Goal: Task Accomplishment & Management: Manage account settings

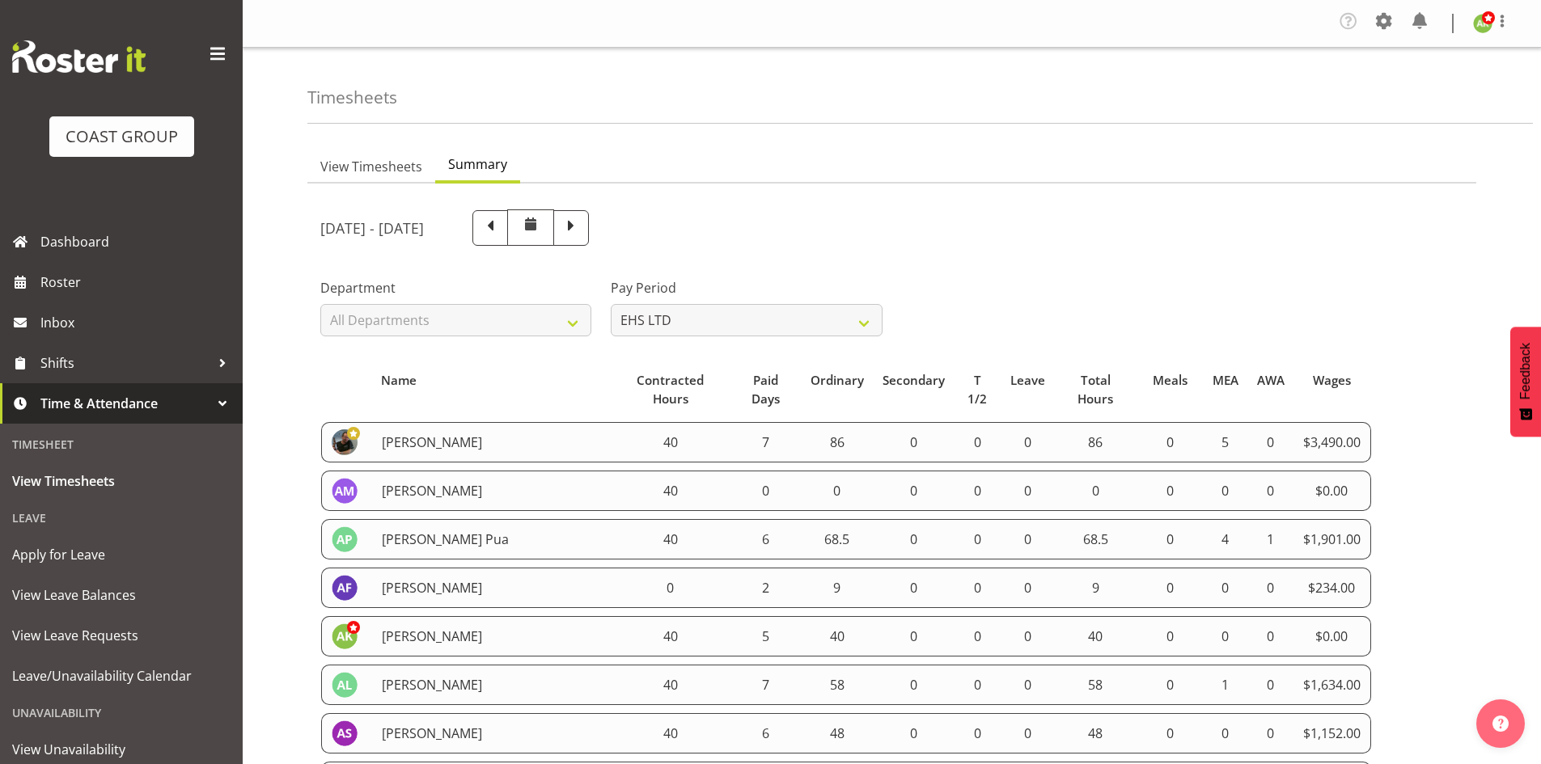
select select "7"
click at [1379, 29] on span at bounding box center [1384, 21] width 26 height 26
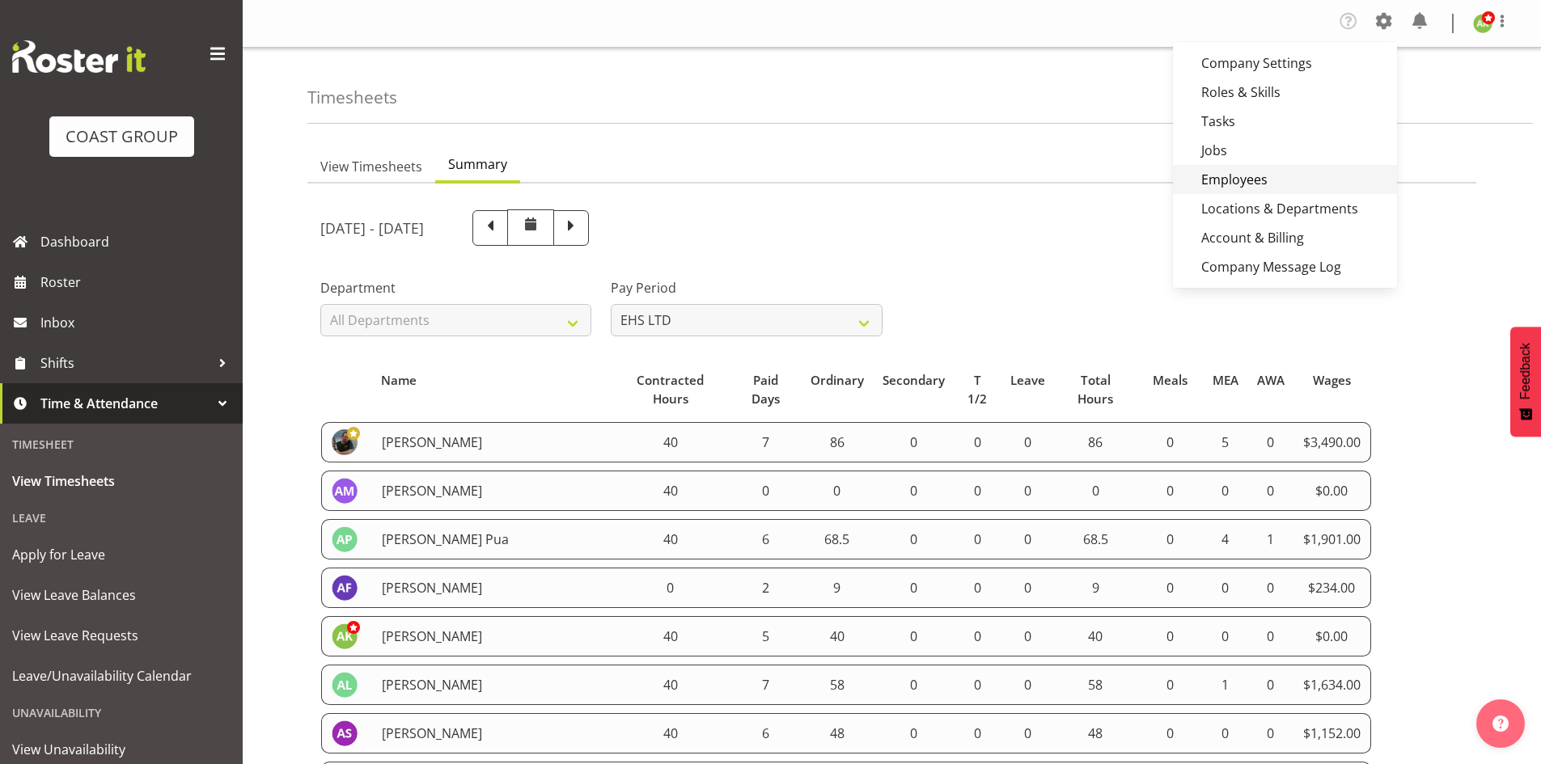
click at [1225, 175] on link "Employees" at bounding box center [1285, 179] width 224 height 29
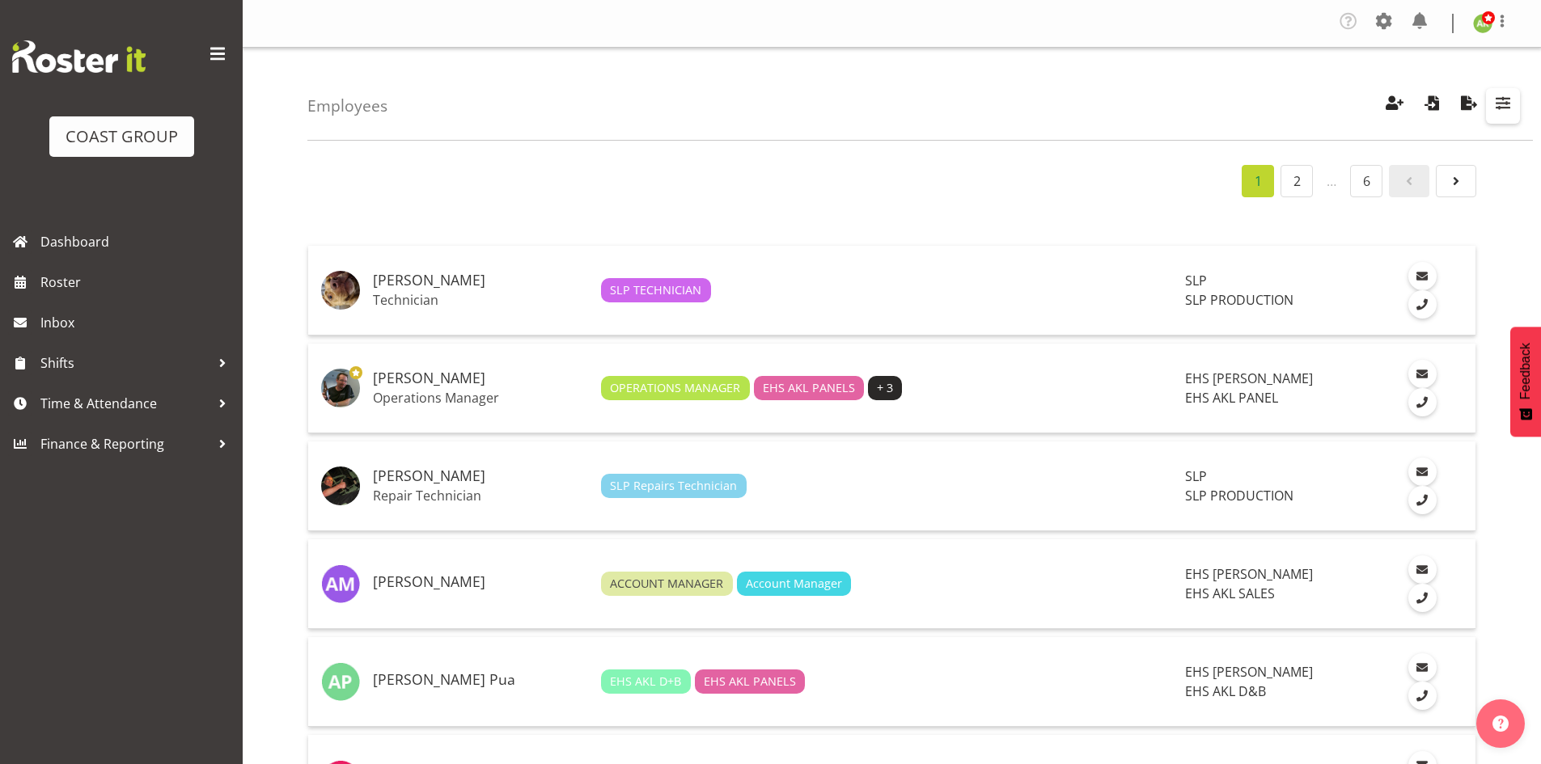
click at [1508, 104] on span "button" at bounding box center [1503, 102] width 21 height 21
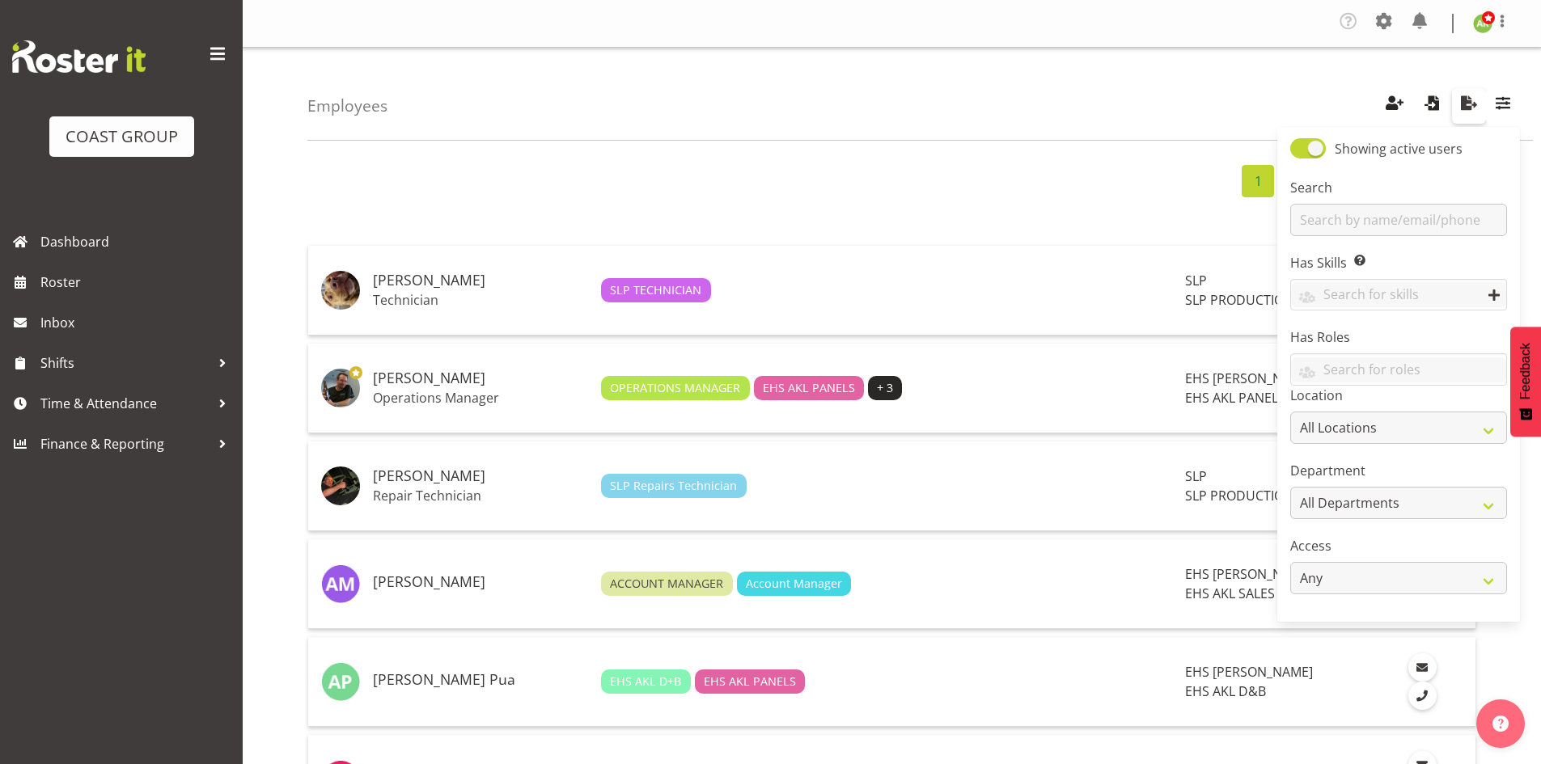
click at [1463, 104] on span "button" at bounding box center [1469, 102] width 21 height 21
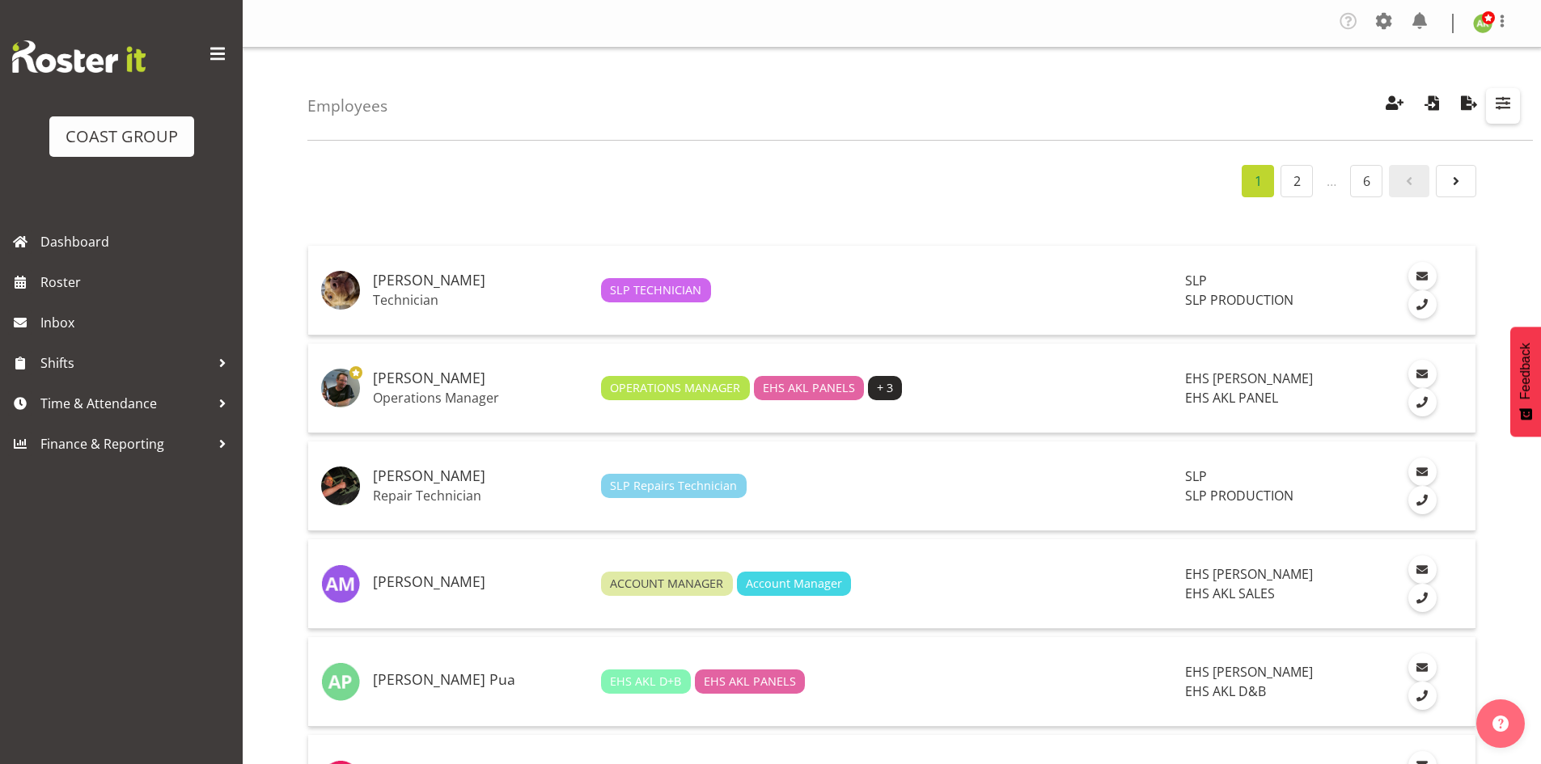
click at [1501, 111] on span "button" at bounding box center [1503, 102] width 21 height 21
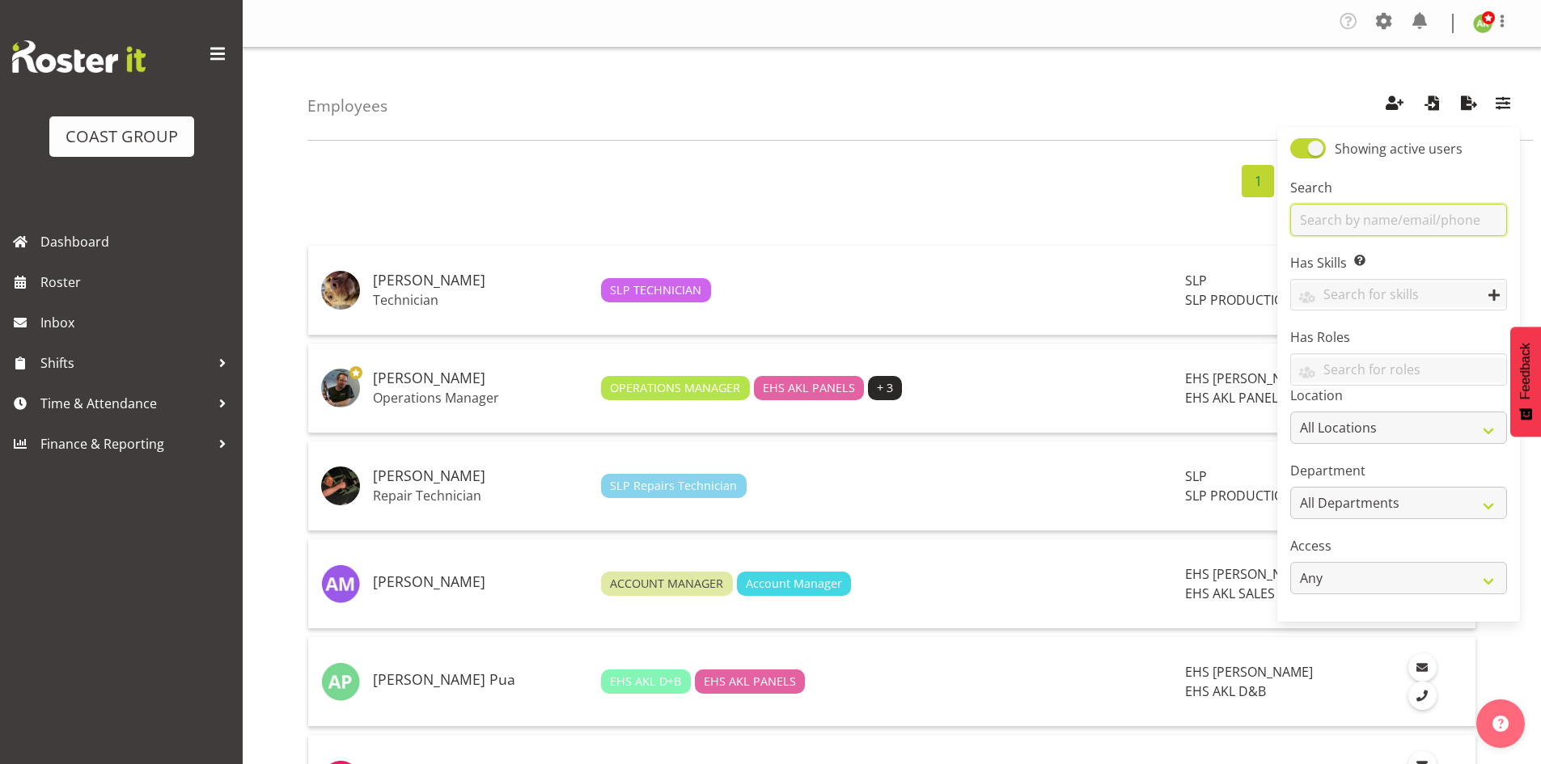
click at [1383, 218] on input "text" at bounding box center [1398, 220] width 217 height 32
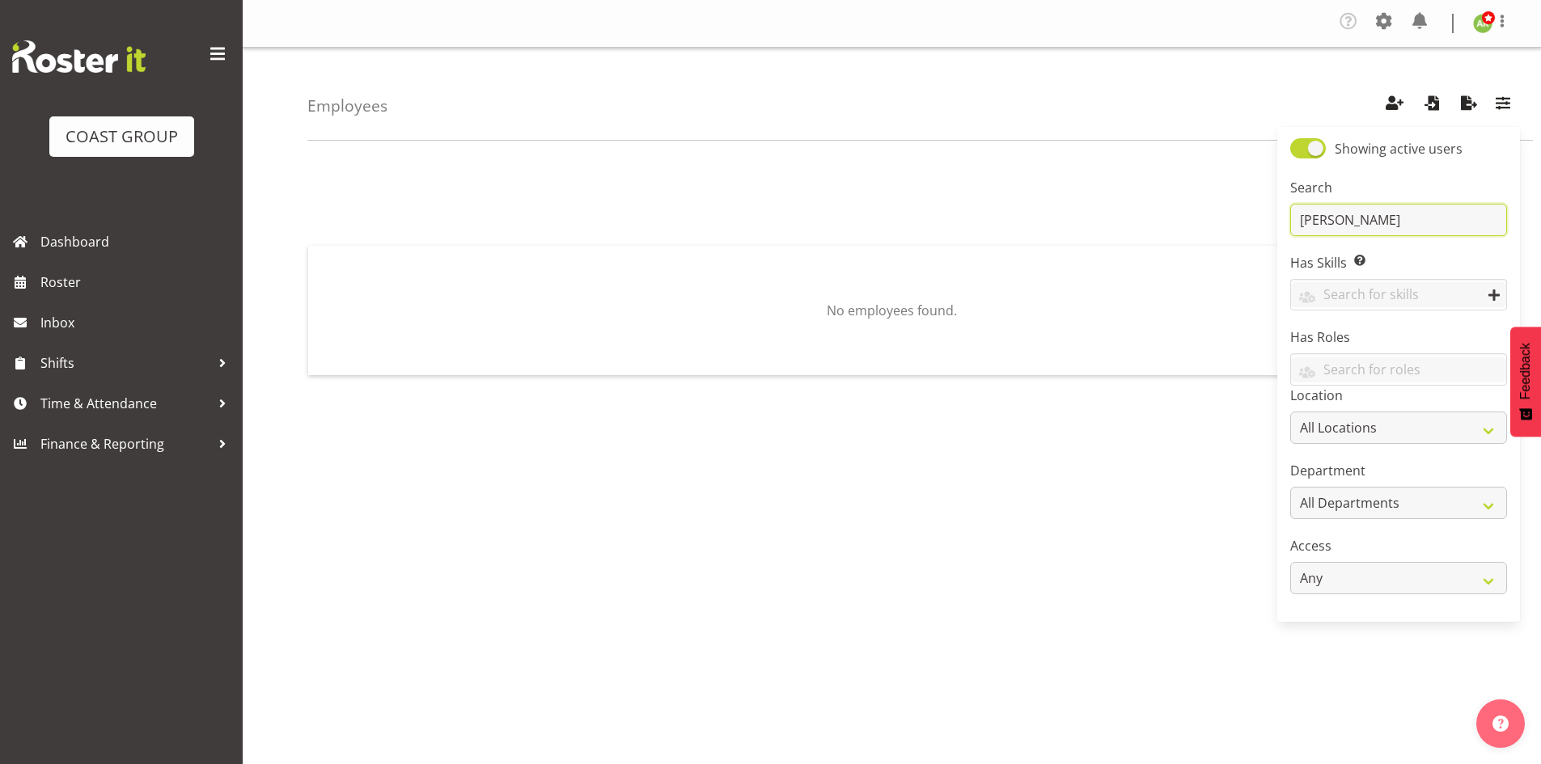
type input "mcfarlane"
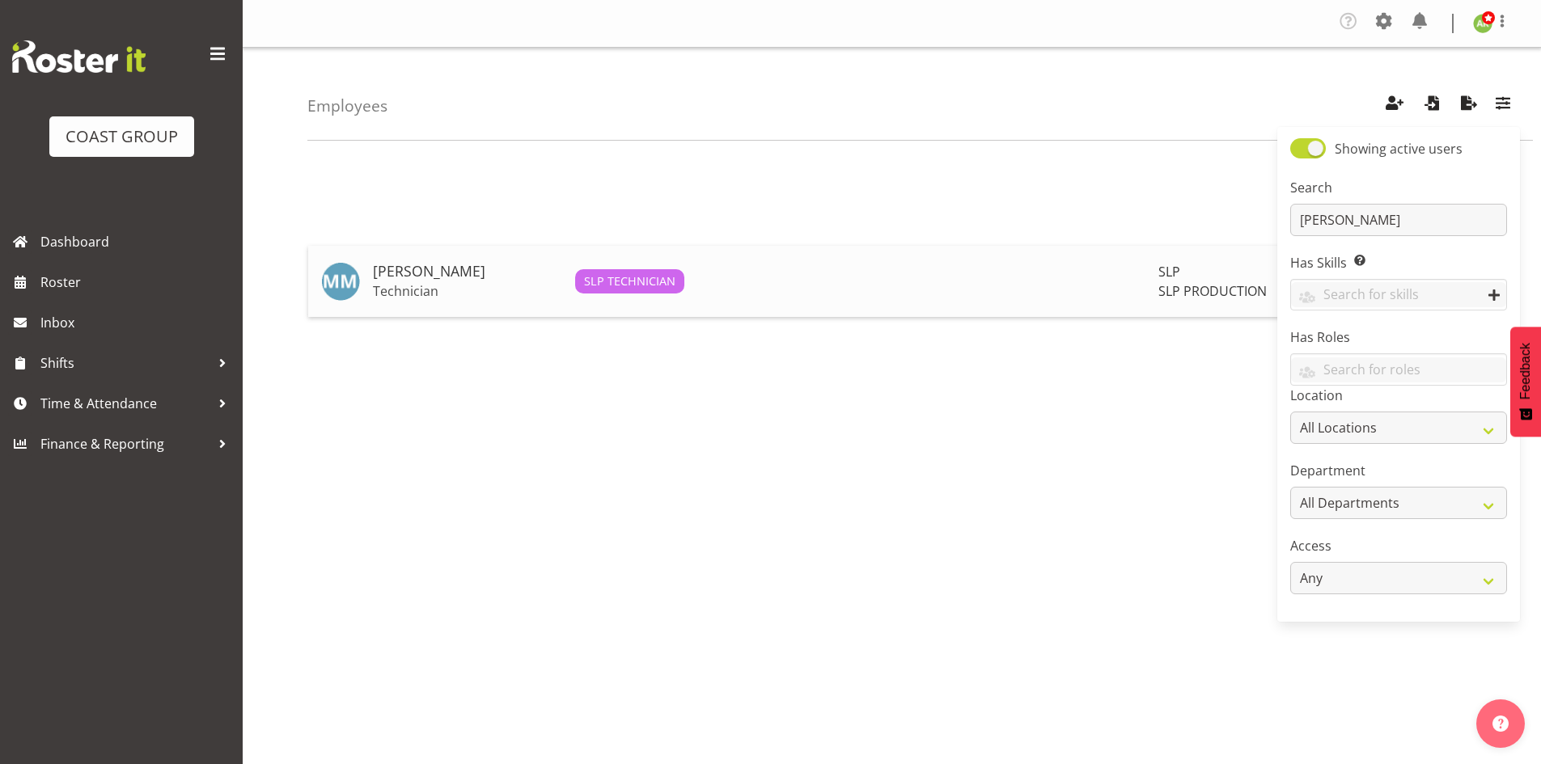
click at [430, 269] on h5 "[PERSON_NAME]" at bounding box center [467, 272] width 189 height 16
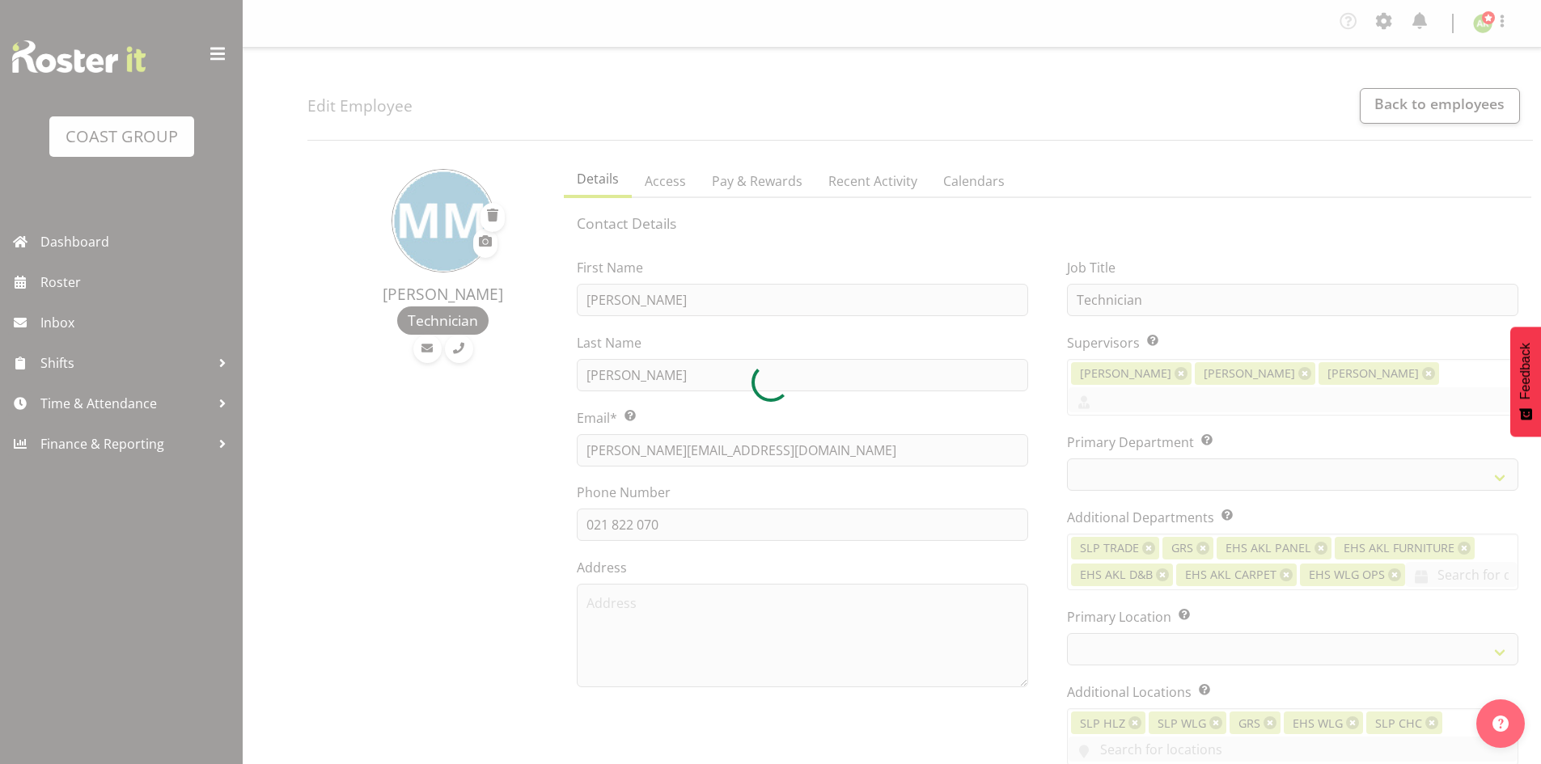
select select "TimelineWeek"
select select
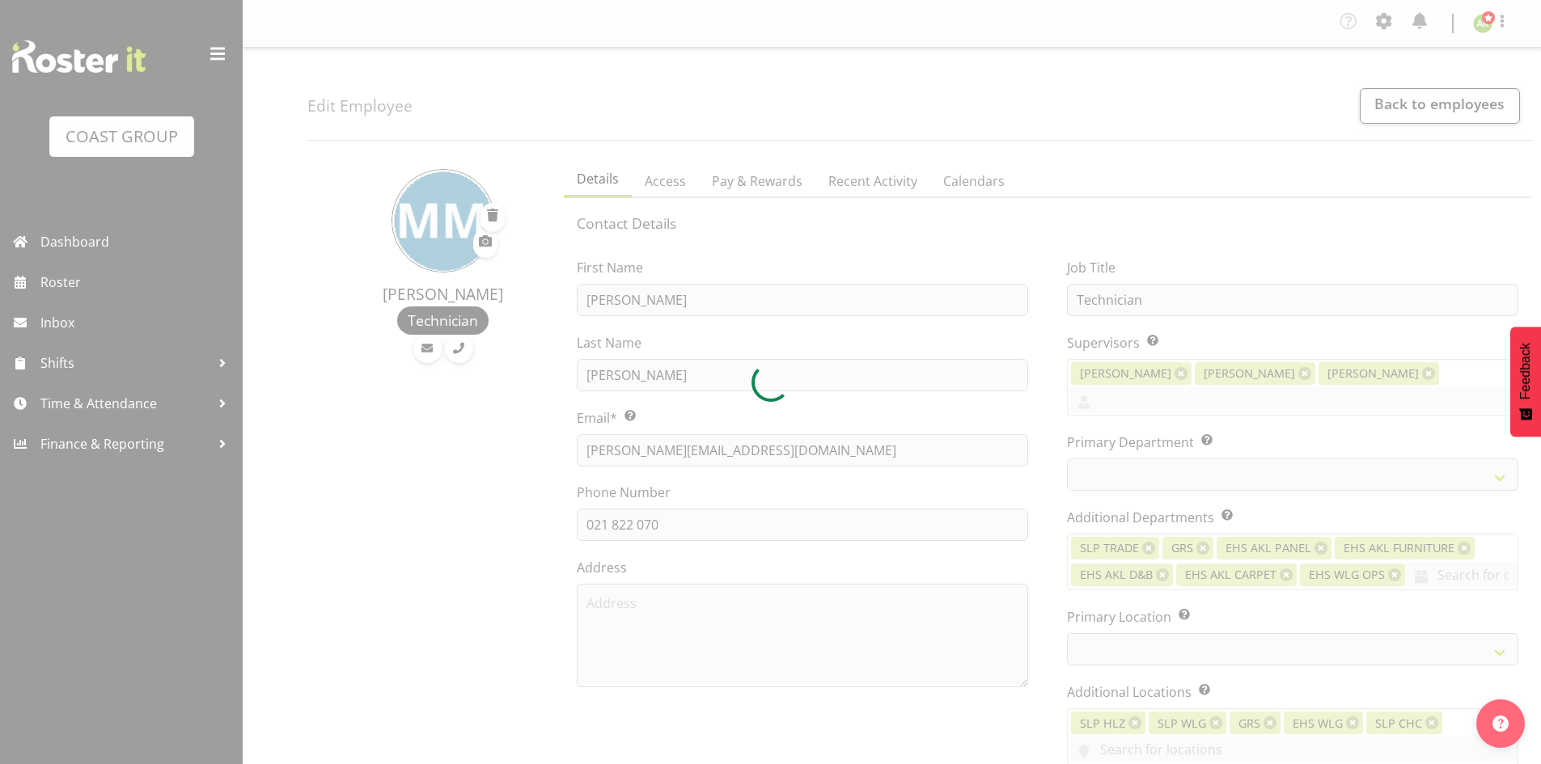
select select
select select "31"
select select "24"
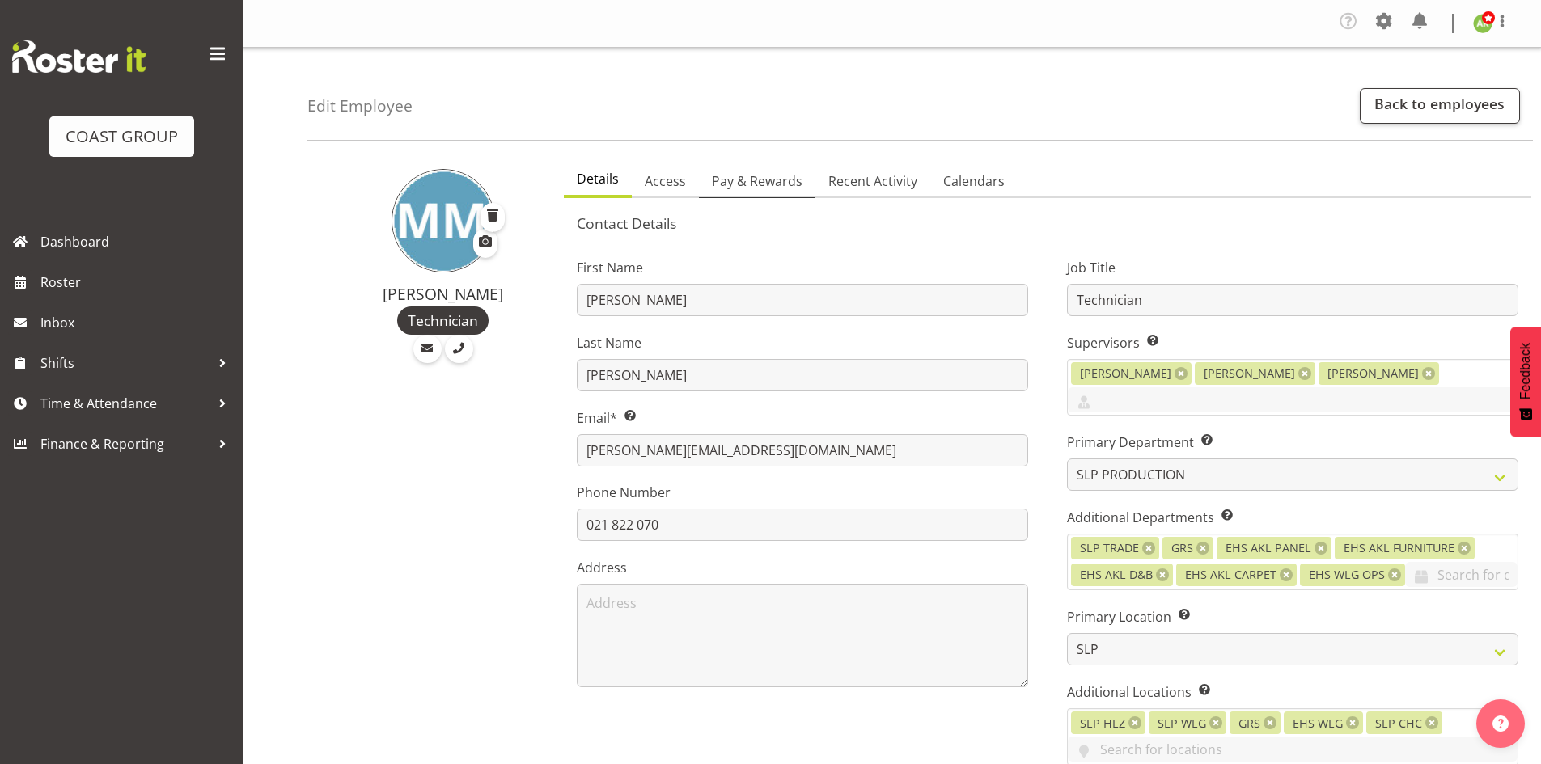
click at [769, 179] on span "Pay & Rewards" at bounding box center [757, 181] width 91 height 19
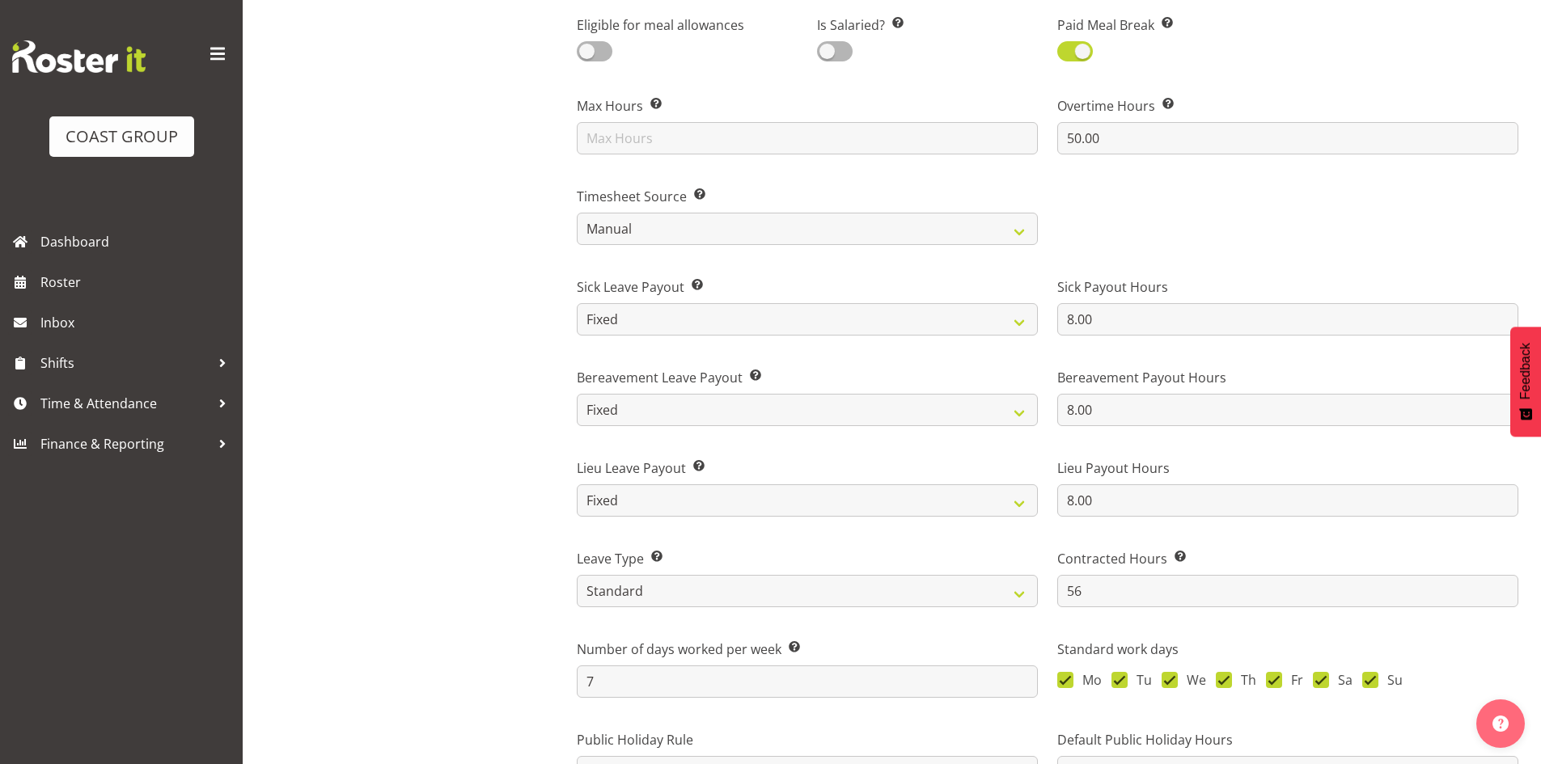
scroll to position [809, 0]
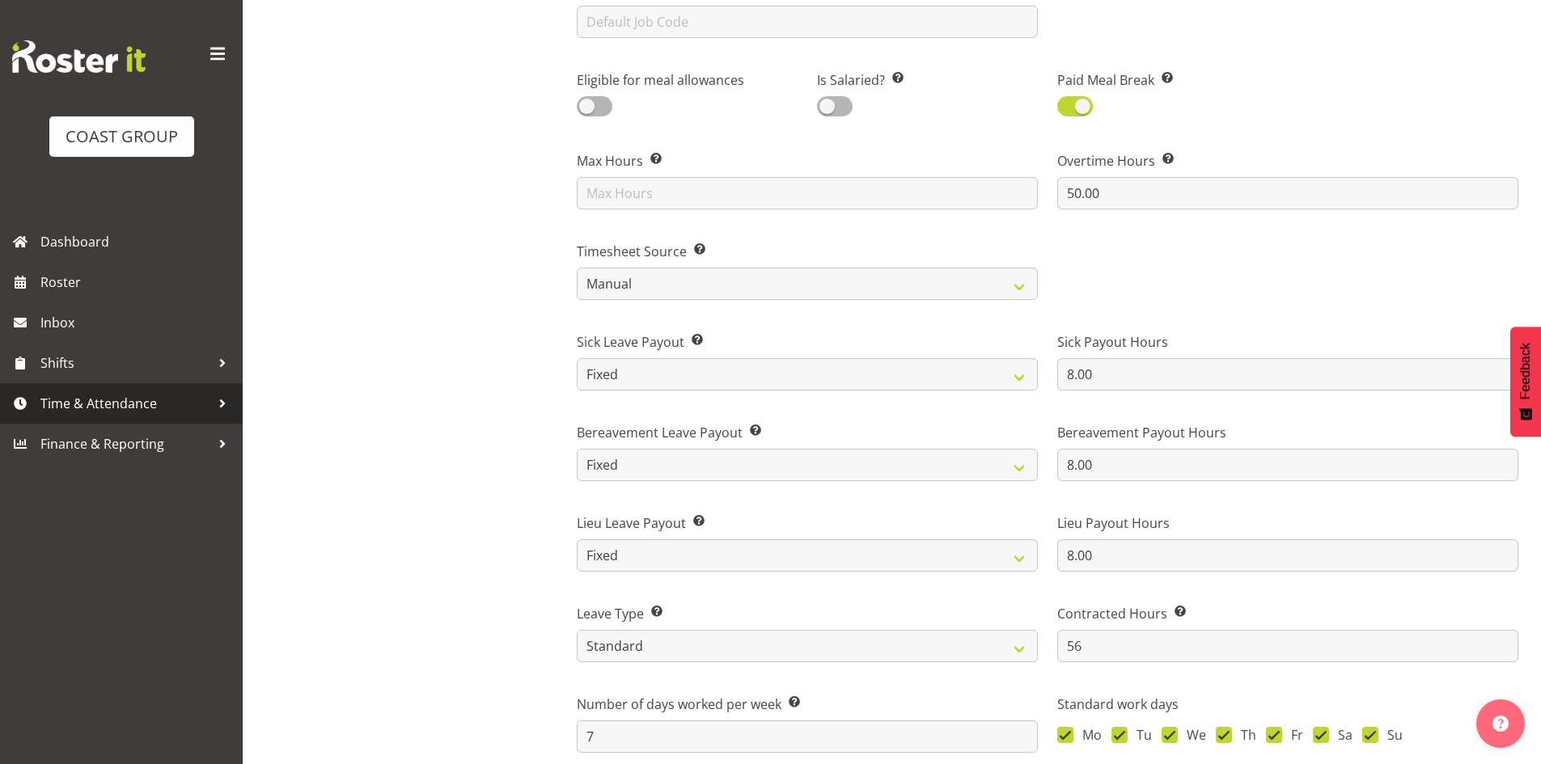
click at [83, 410] on span "Time & Attendance" at bounding box center [125, 404] width 170 height 24
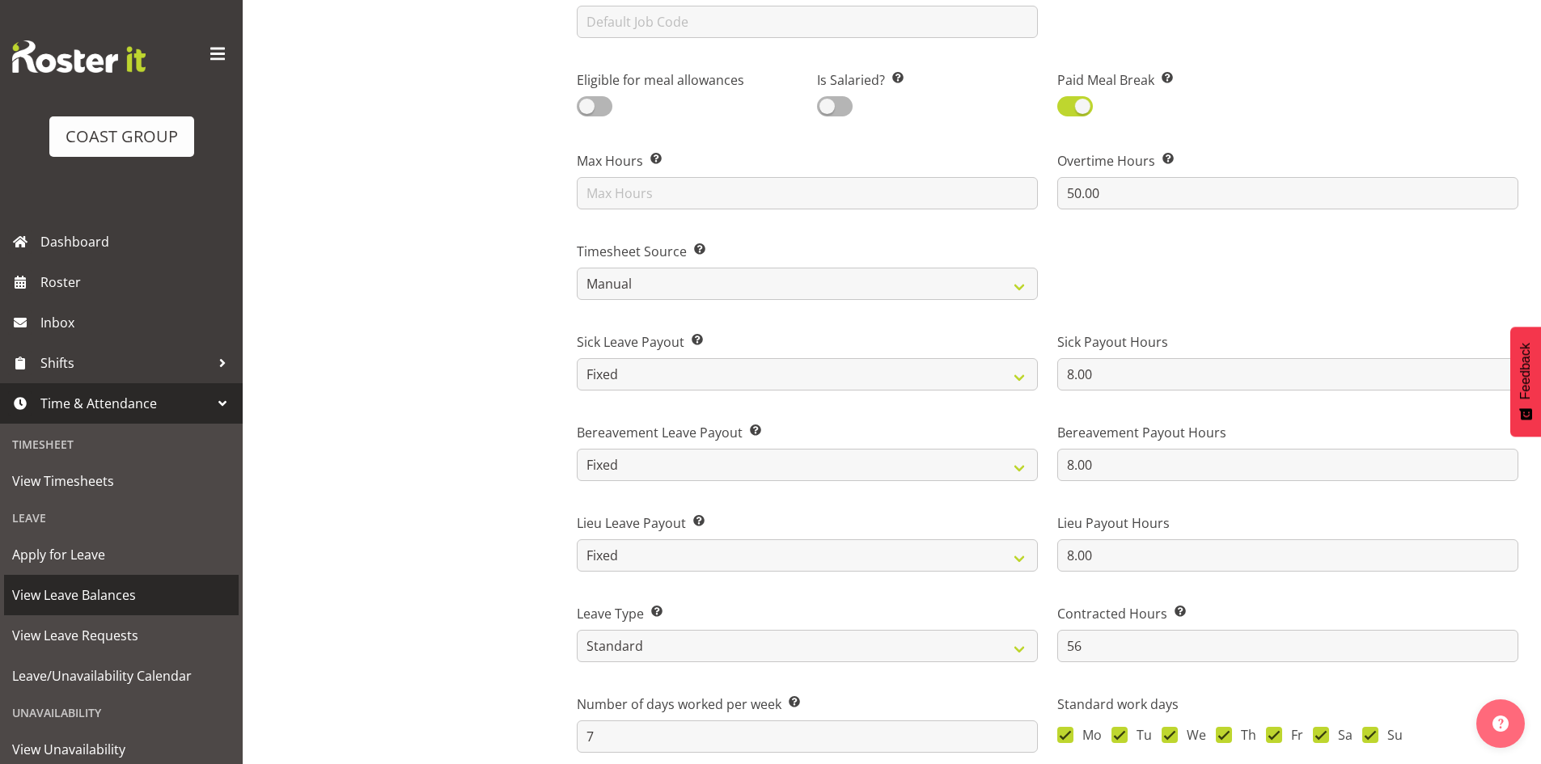
click at [117, 596] on span "View Leave Balances" at bounding box center [121, 595] width 218 height 24
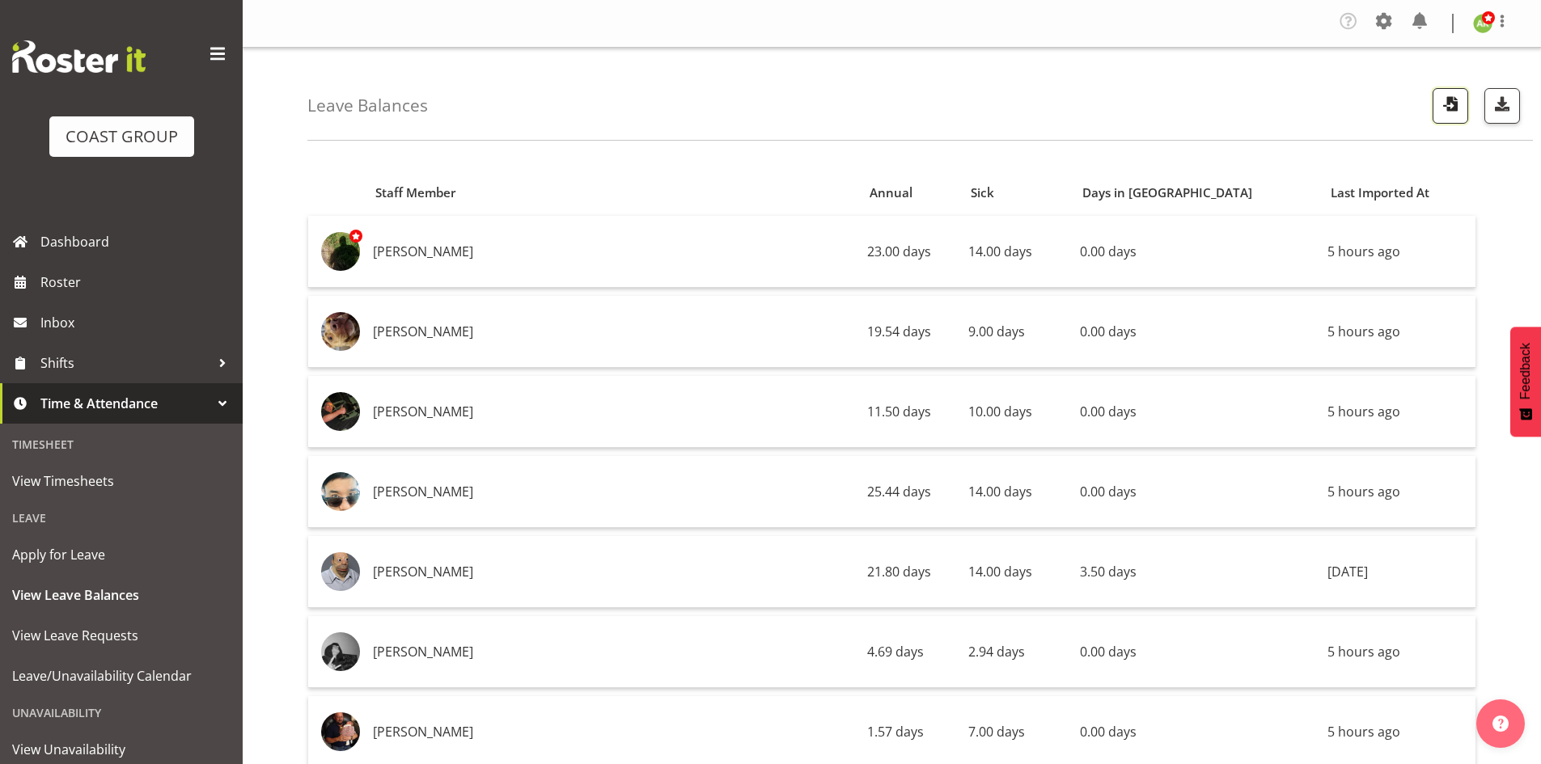
click at [1450, 112] on span "button" at bounding box center [1450, 103] width 21 height 21
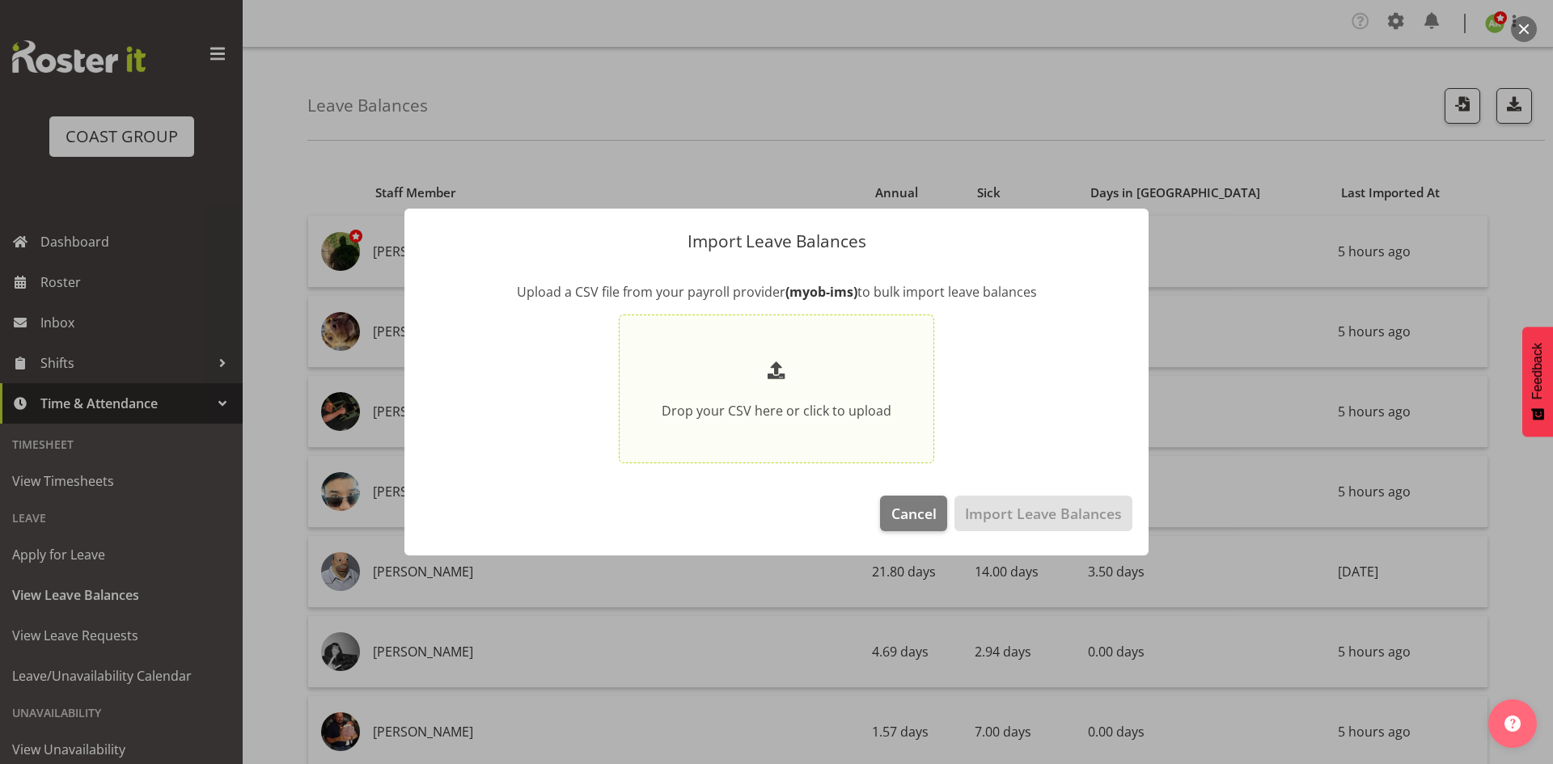
click at [850, 402] on p "Drop your CSV here or click to upload" at bounding box center [777, 410] width 230 height 19
click at [850, 402] on input "Drop your CSV here or click to upload" at bounding box center [776, 389] width 315 height 149
type input "C:\fakepath\Historical_Leave_2025_09_03(1).csv"
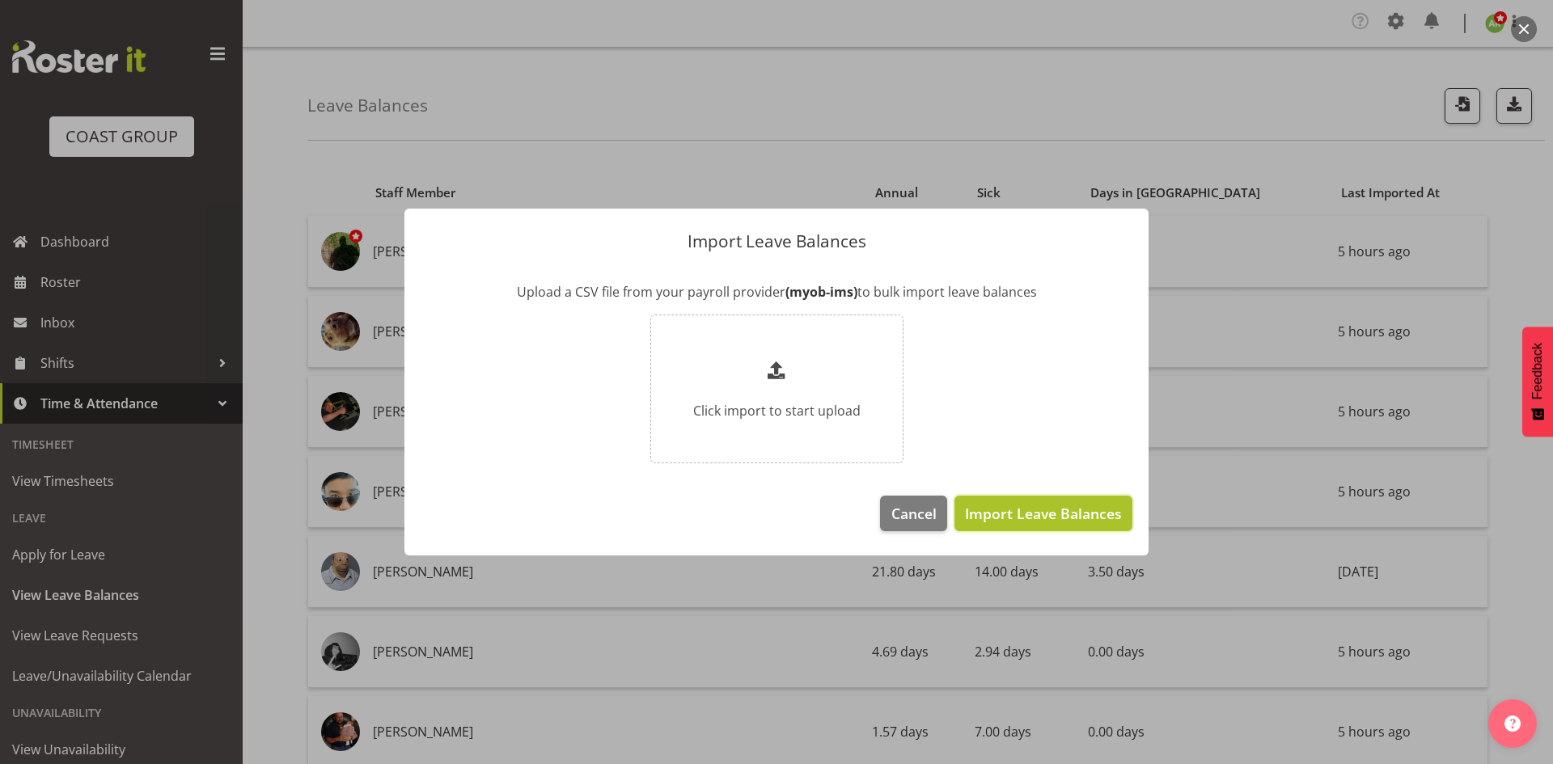
click at [1019, 517] on span "Import Leave Balances" at bounding box center [1043, 513] width 157 height 21
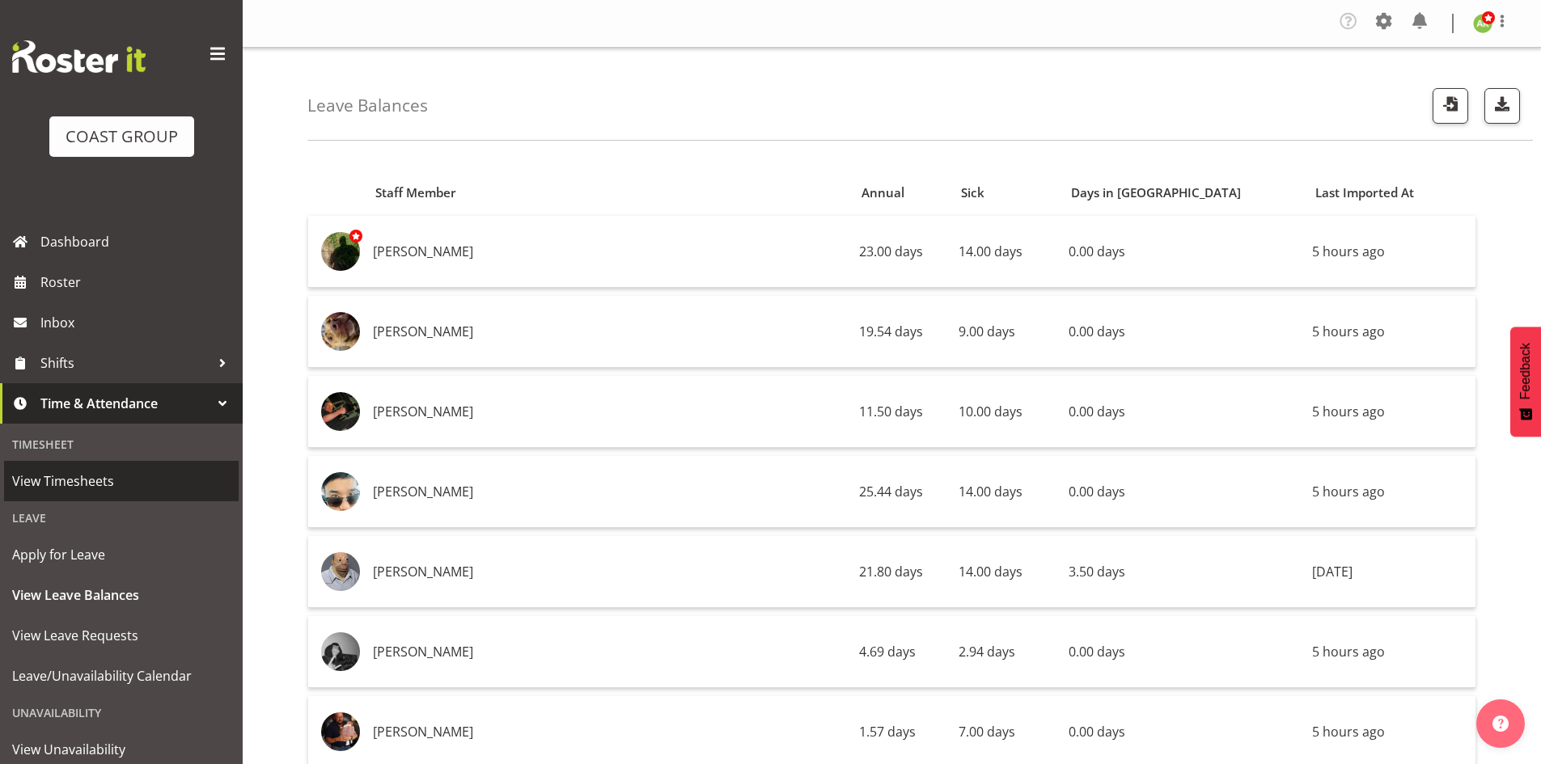
click at [108, 474] on span "View Timesheets" at bounding box center [121, 481] width 218 height 24
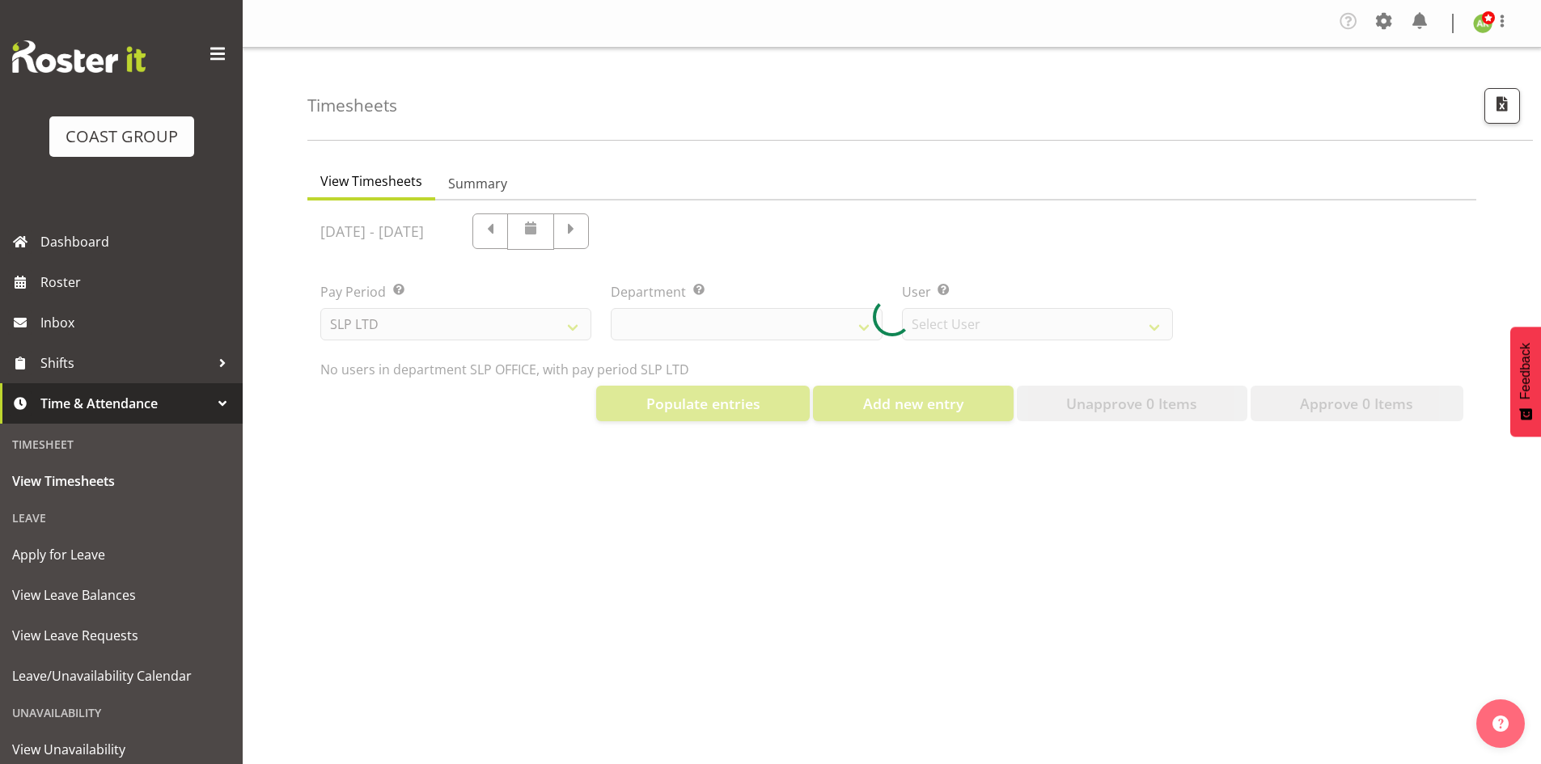
select select "25"
select select "7496"
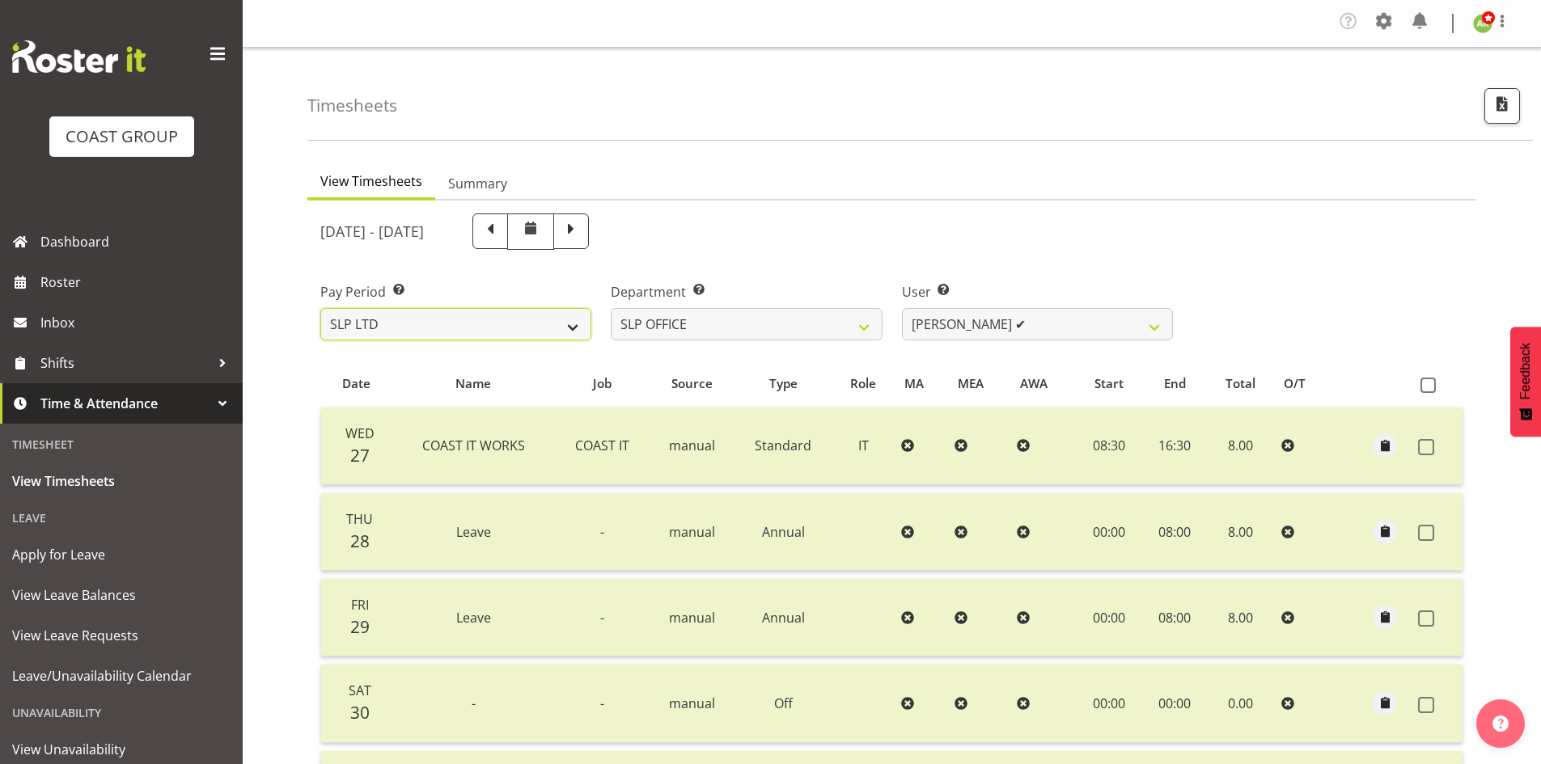
click at [523, 324] on select "SLP LTD EHS LTD DW LTD VEHICLES Carlton Events [PERSON_NAME] 120 Limited Wellin…" at bounding box center [455, 324] width 271 height 32
select select "7"
click at [320, 308] on select "SLP LTD EHS LTD DW LTD VEHICLES Carlton Events [PERSON_NAME] 120 Limited Wellin…" at bounding box center [455, 324] width 271 height 32
select select
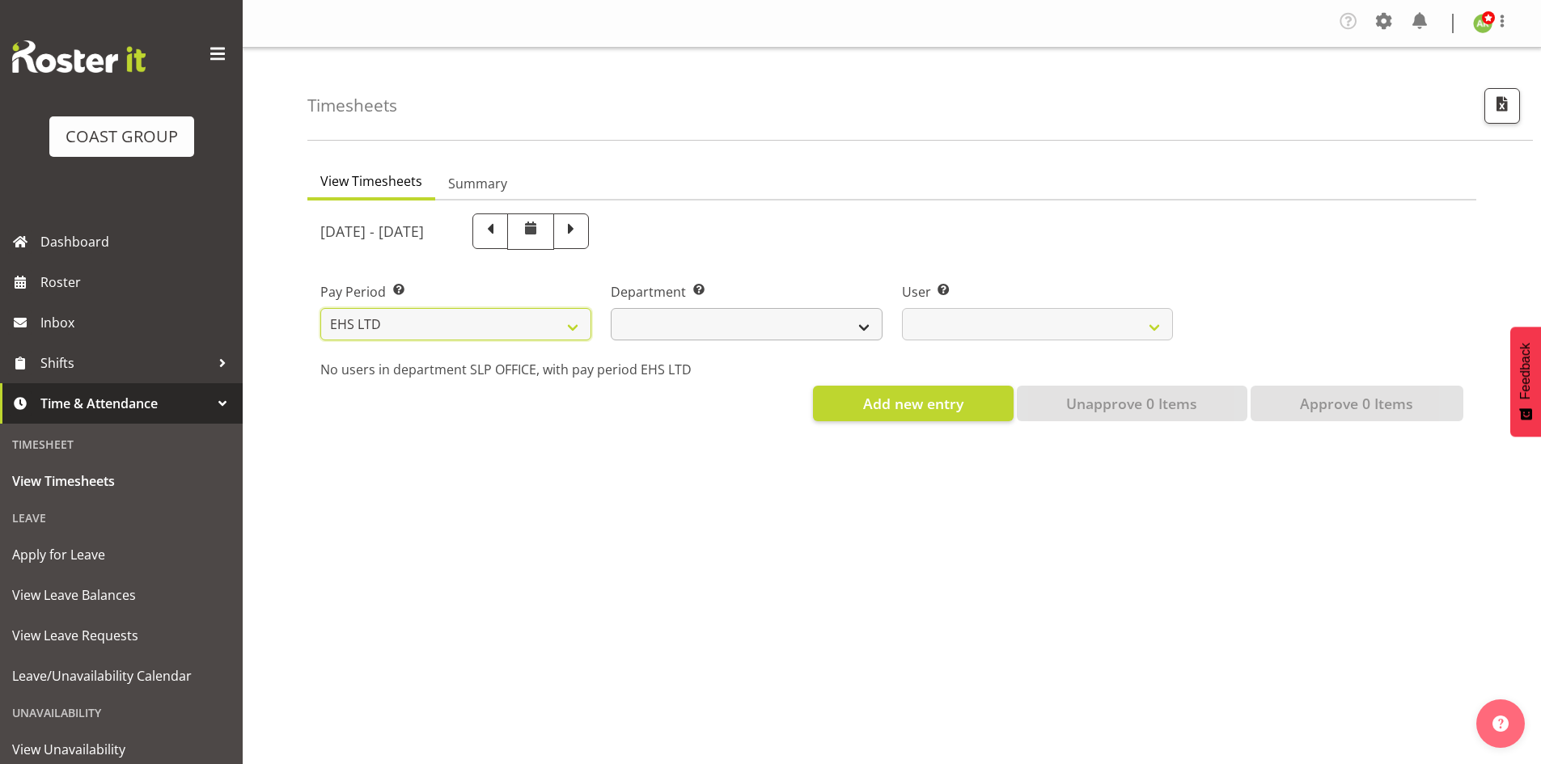
select select
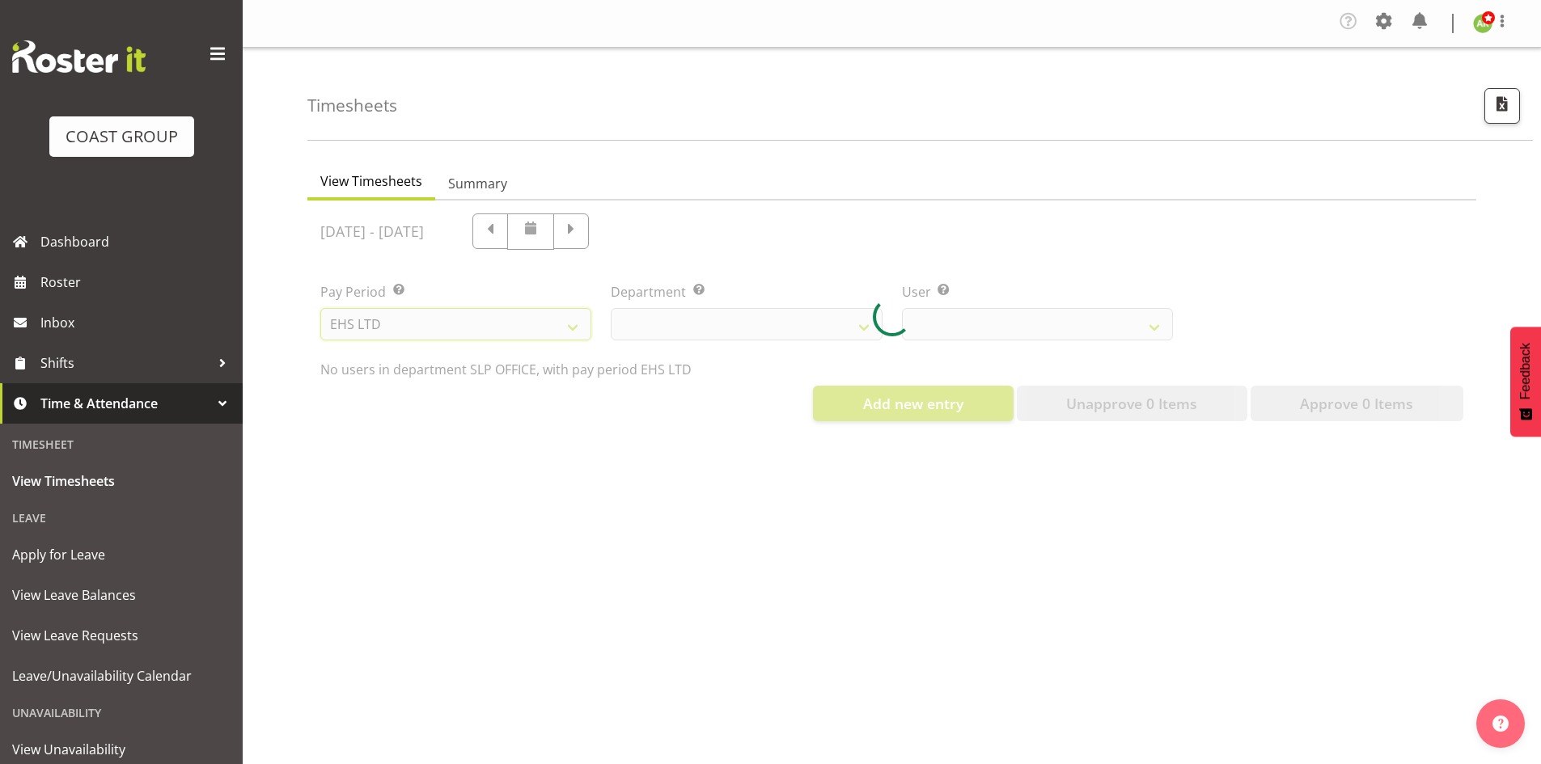
select select
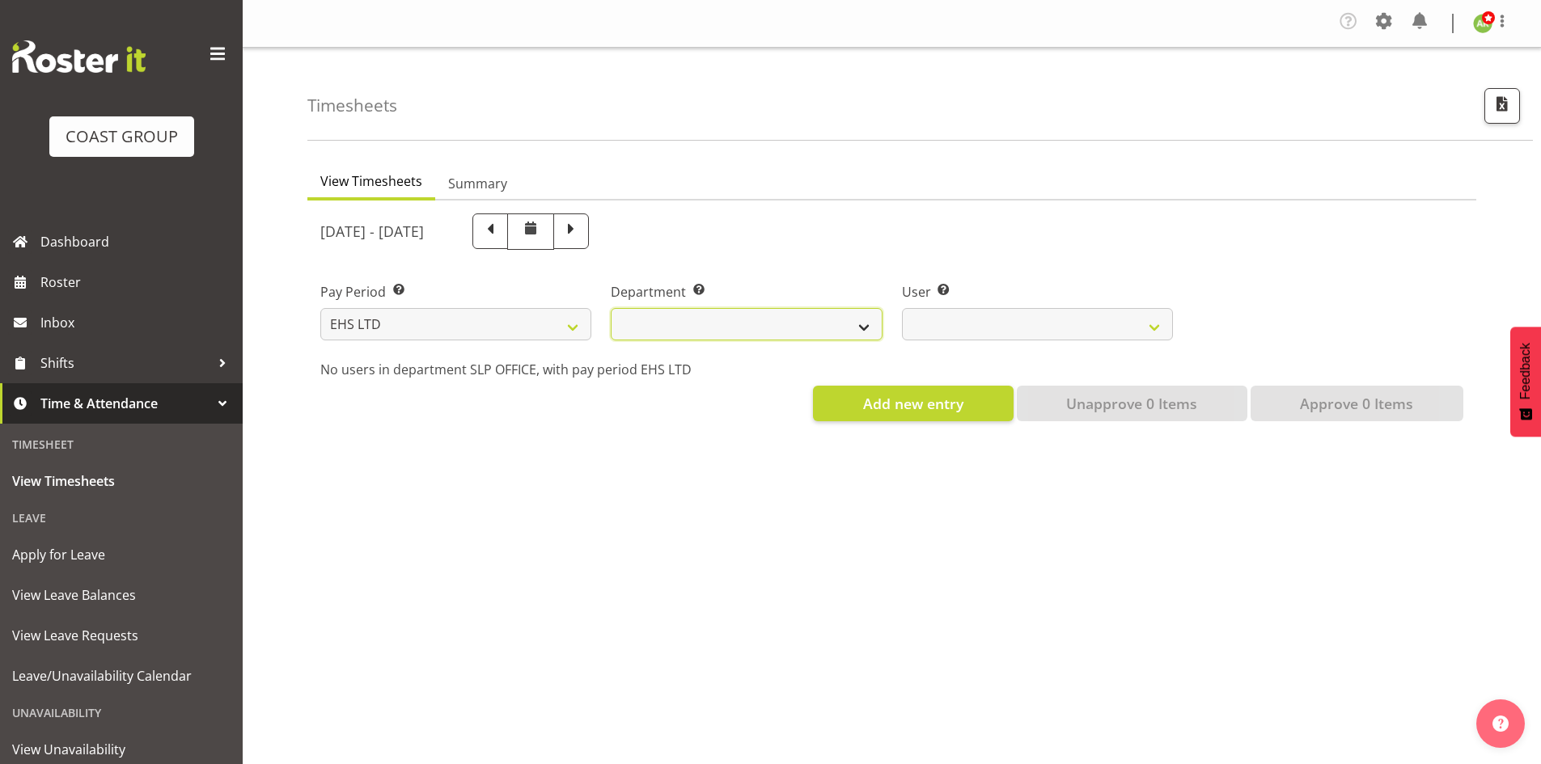
click at [807, 331] on select "EHS AKL ACCOUNTS EHS AKL CARPET EHS AKL D&B EHS AKL DESIGNER EHS AKL FURNITURE …" at bounding box center [746, 324] width 271 height 32
select select "41"
click at [611, 308] on select "EHS AKL ACCOUNTS EHS AKL CARPET EHS AKL D&B EHS AKL DESIGNER EHS AKL FURNITURE …" at bounding box center [746, 324] width 271 height 32
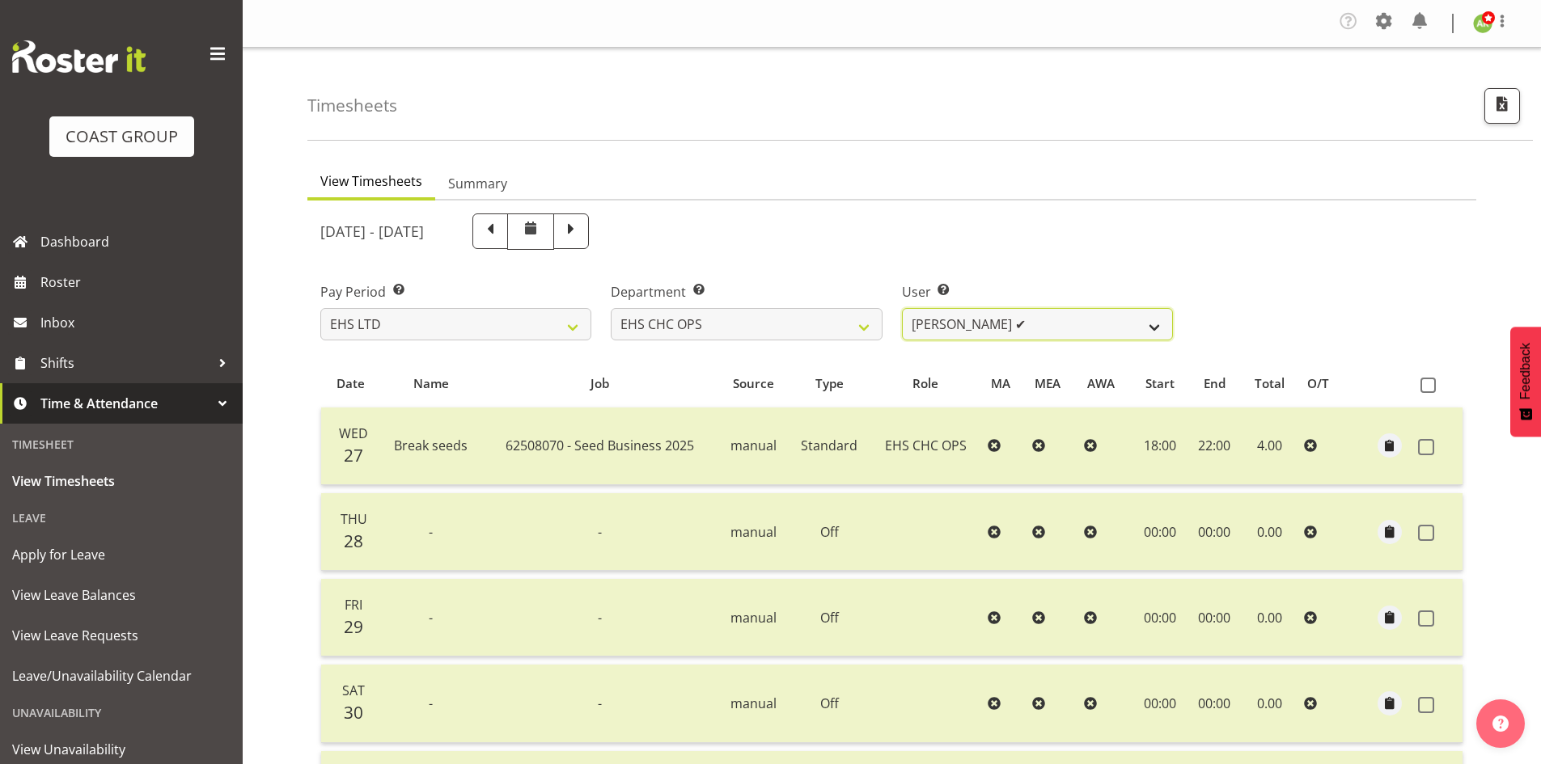
click at [1023, 337] on select "[PERSON_NAME] ✔ [PERSON_NAME] ✔ [PERSON_NAME] ✔ [PERSON_NAME] ✔ [PERSON_NAME] ✔…" at bounding box center [1037, 324] width 271 height 32
select select "11387"
click at [902, 308] on select "[PERSON_NAME] ✔ [PERSON_NAME] ✔ [PERSON_NAME] ✔ [PERSON_NAME] ✔ [PERSON_NAME] ✔…" at bounding box center [1037, 324] width 271 height 32
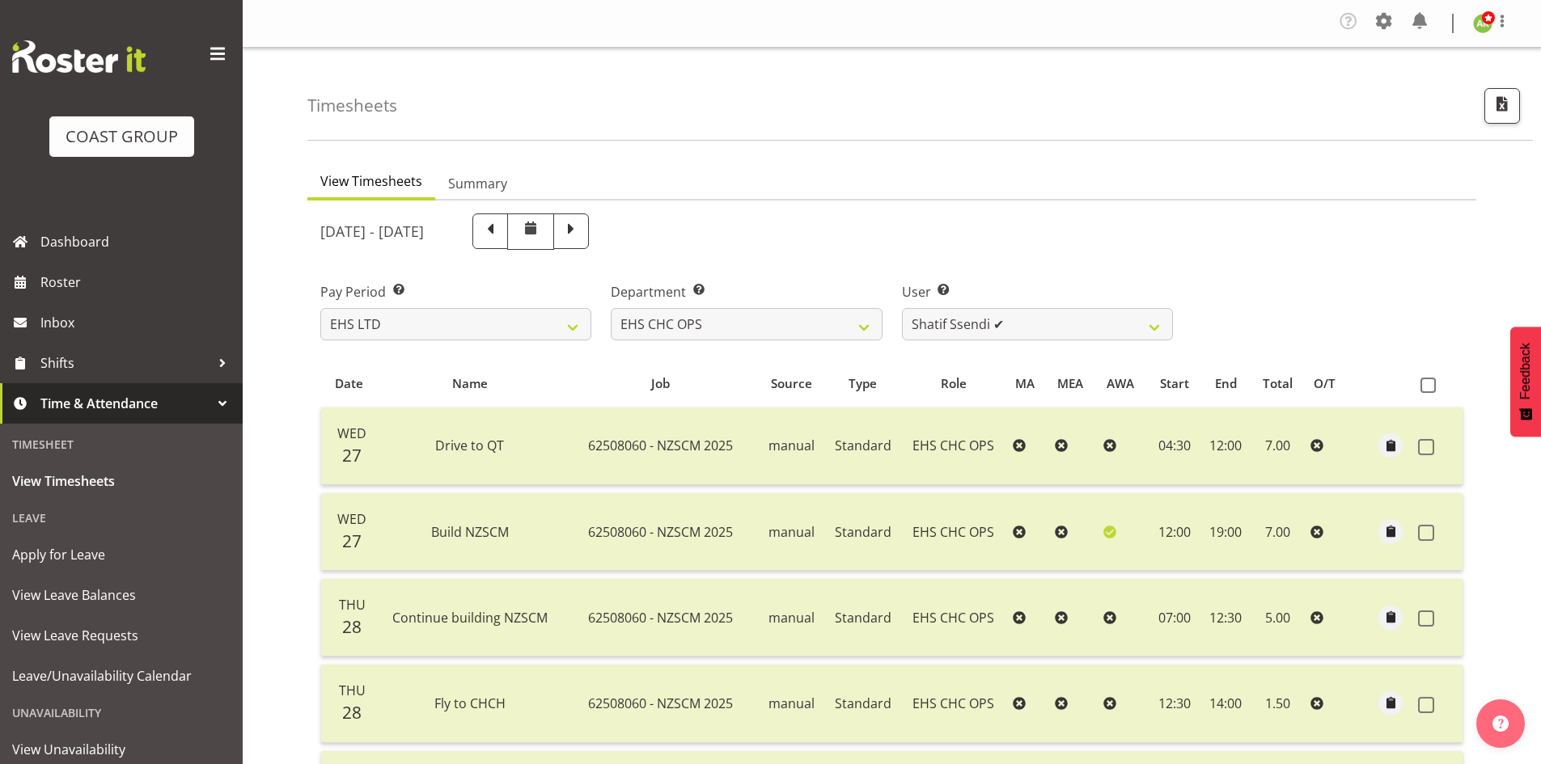
click at [582, 235] on span at bounding box center [571, 229] width 21 height 21
select select
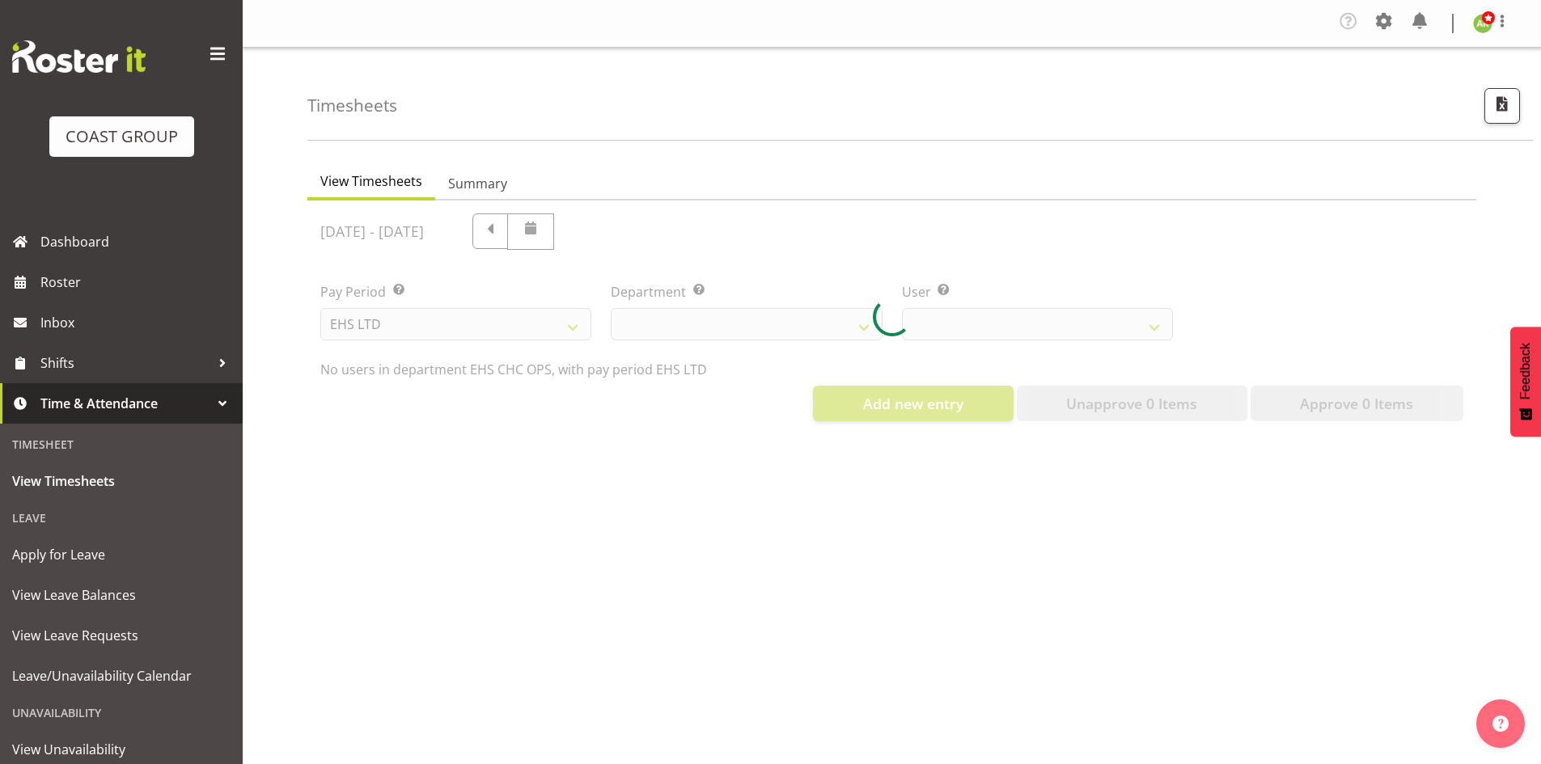
select select "41"
select select "11387"
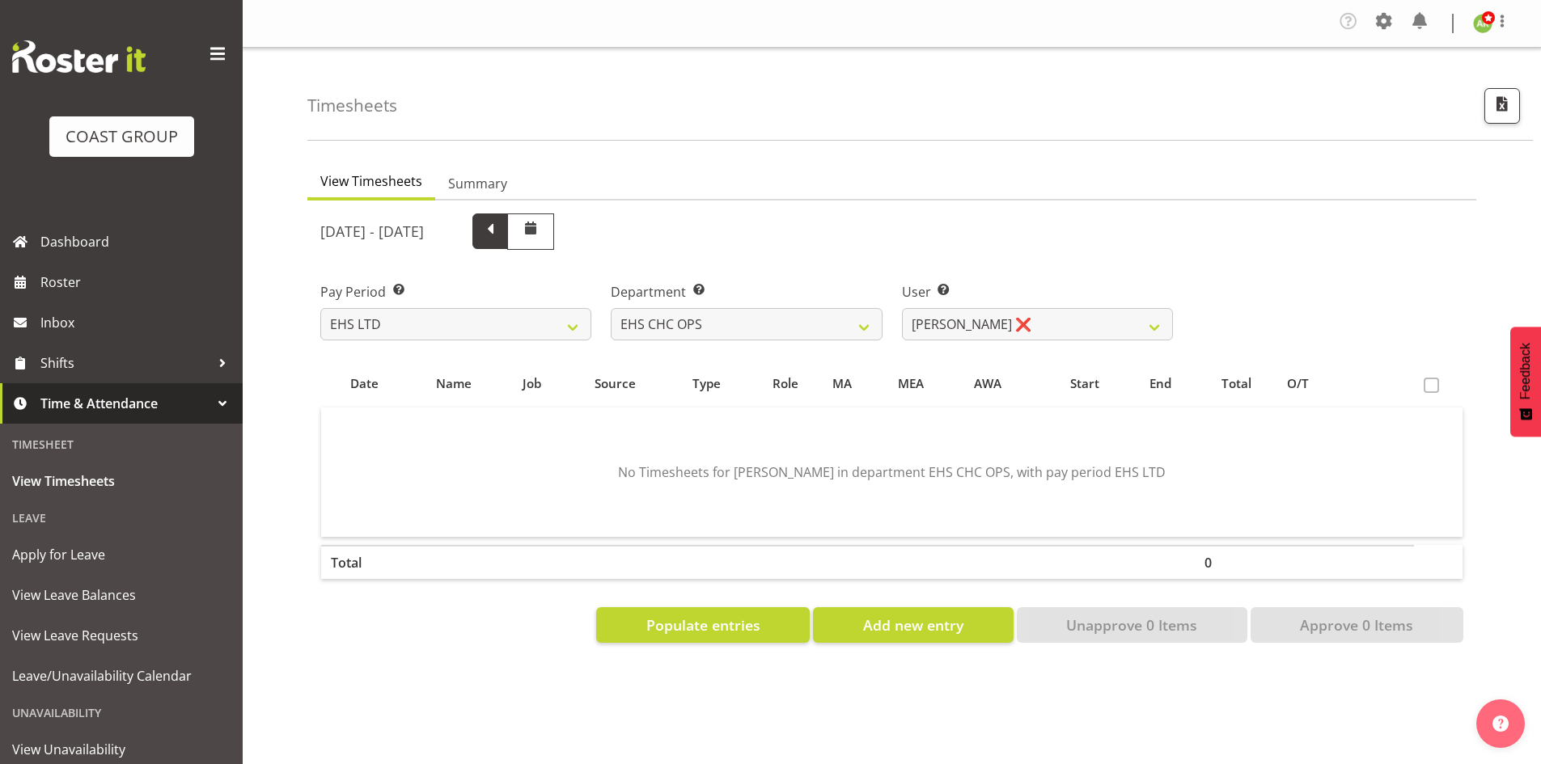
click at [501, 237] on span at bounding box center [490, 229] width 21 height 21
select select
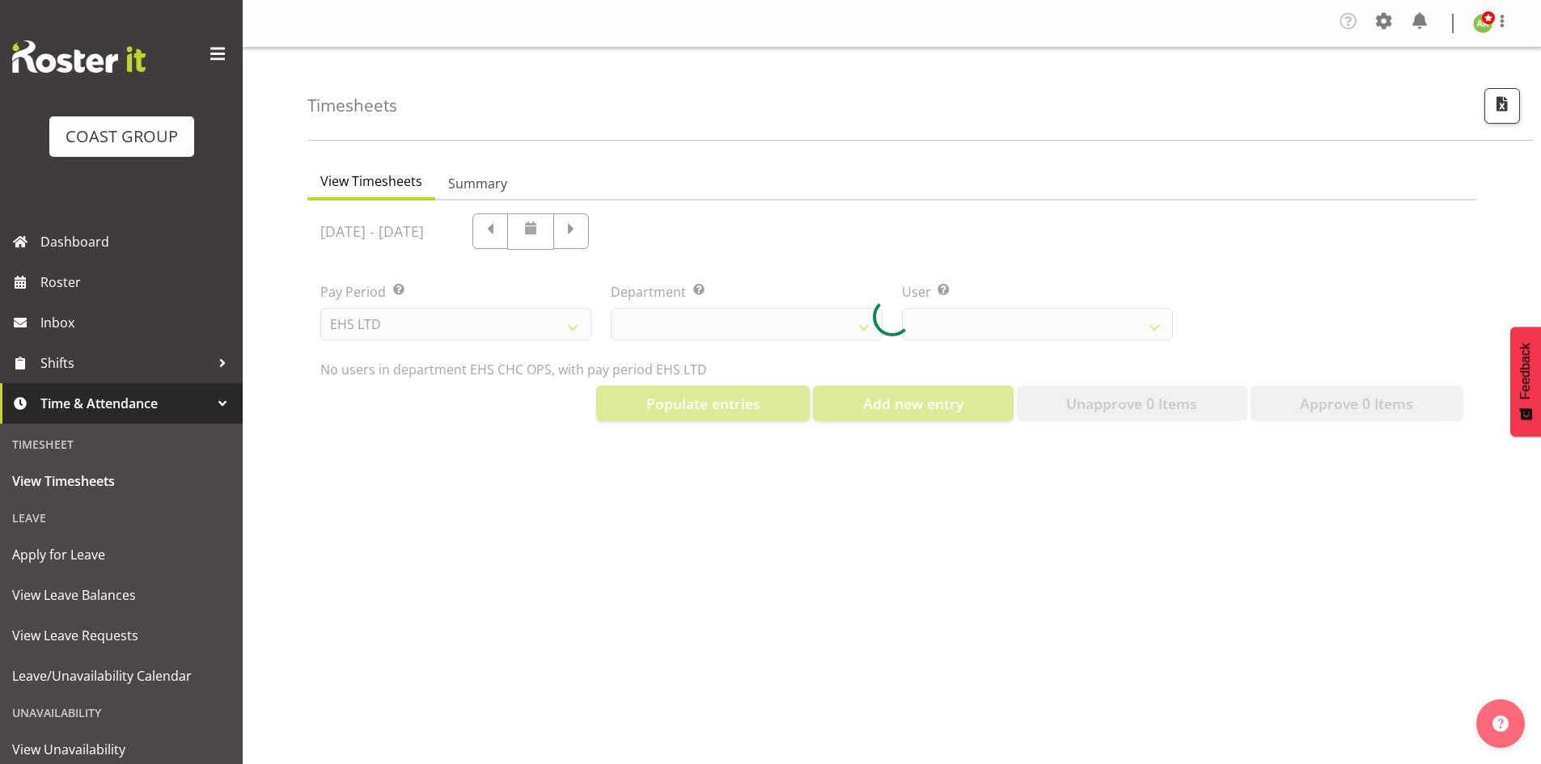
select select "41"
select select "11387"
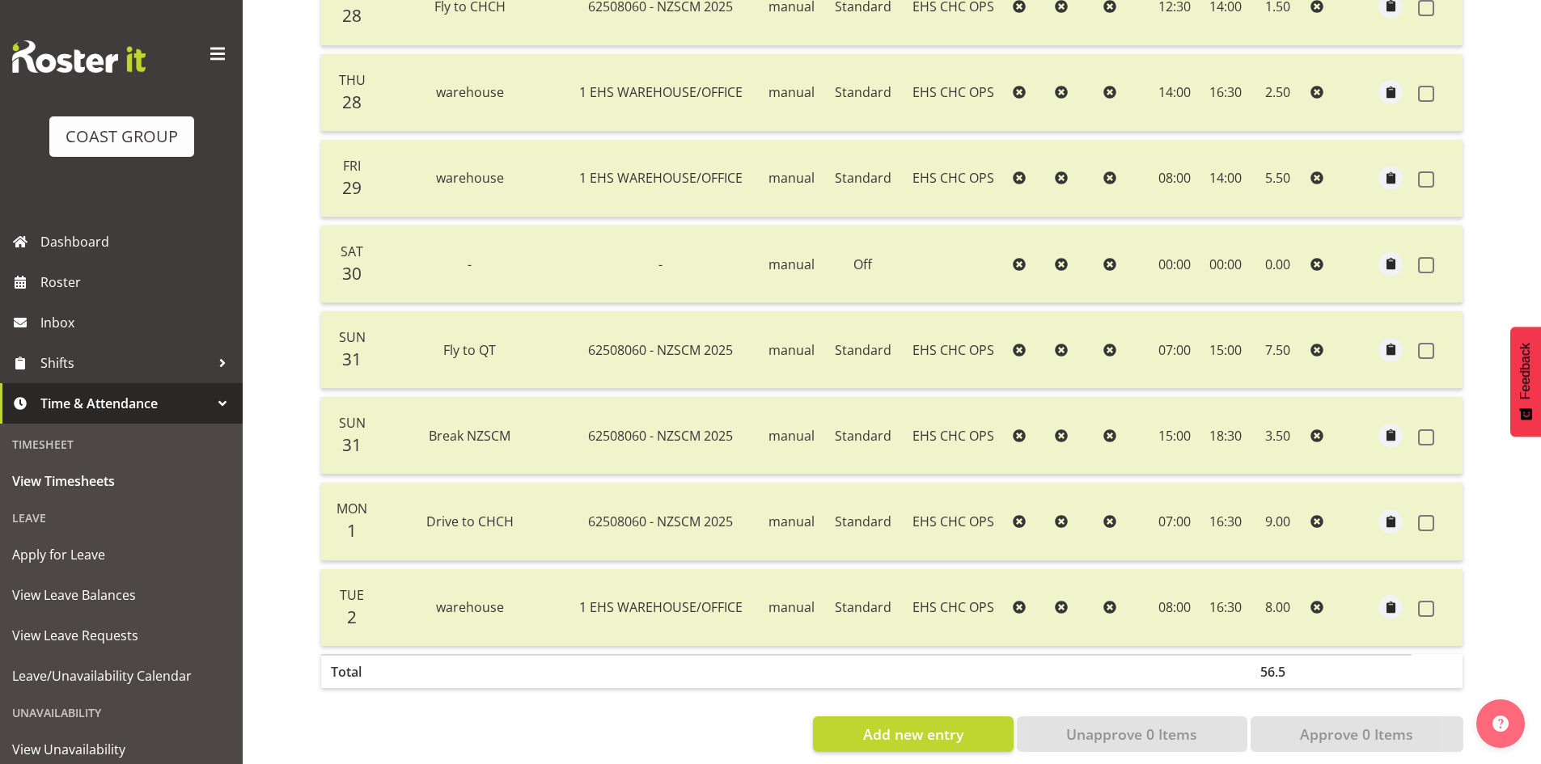
scroll to position [722, 0]
